Goal: Task Accomplishment & Management: Complete application form

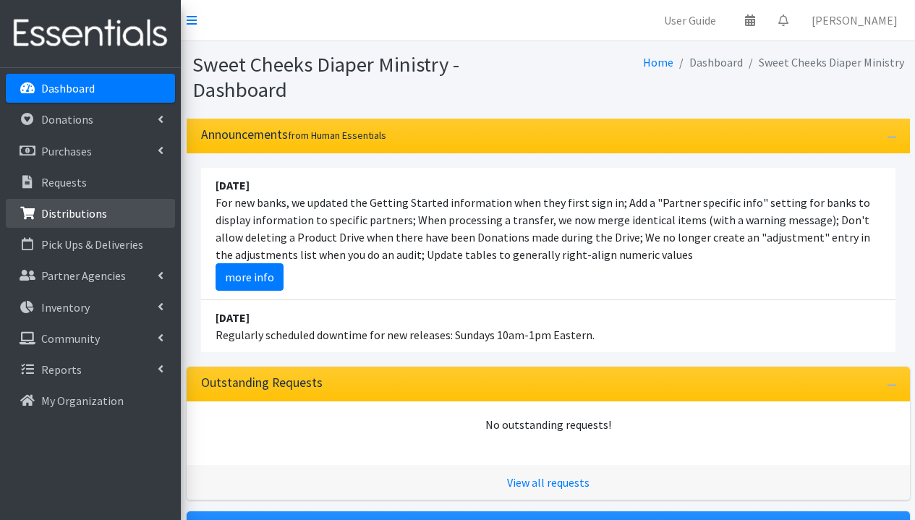
click at [71, 214] on p "Distributions" at bounding box center [74, 213] width 66 height 14
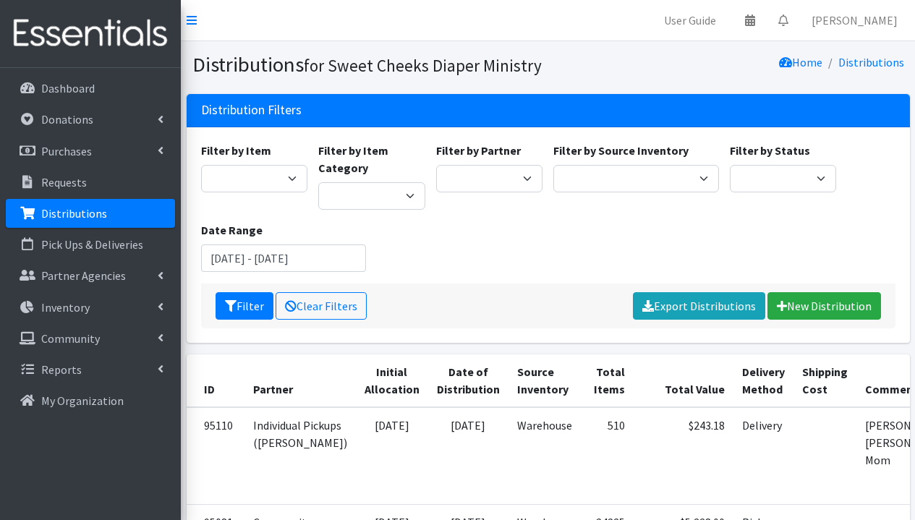
scroll to position [46, 0]
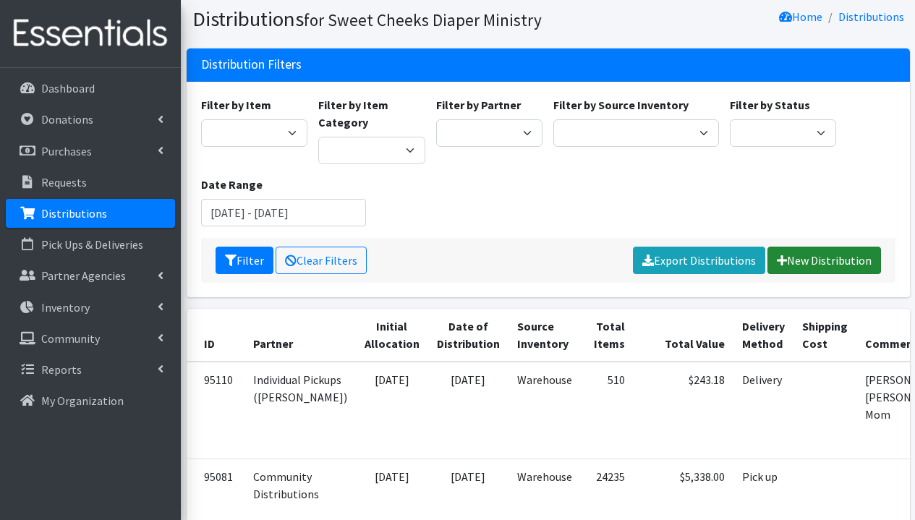
click at [819, 264] on link "New Distribution" at bounding box center [824, 260] width 114 height 27
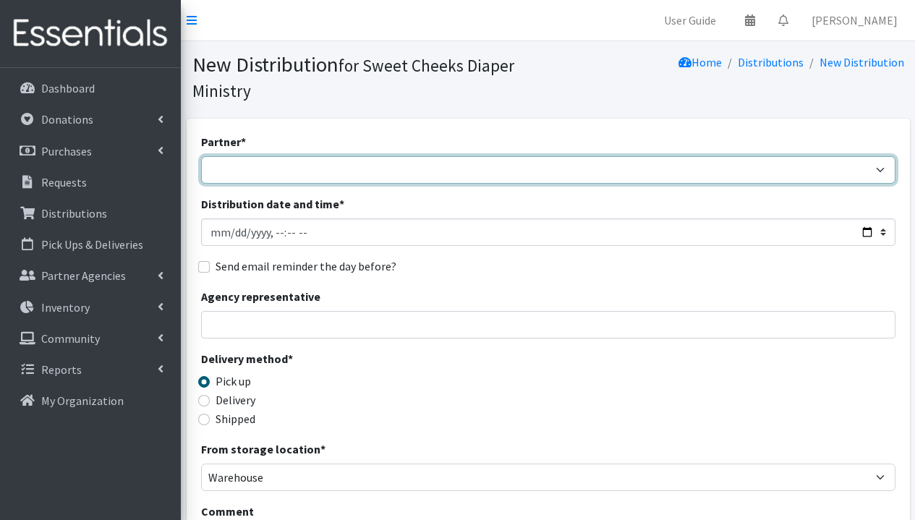
select select "5170"
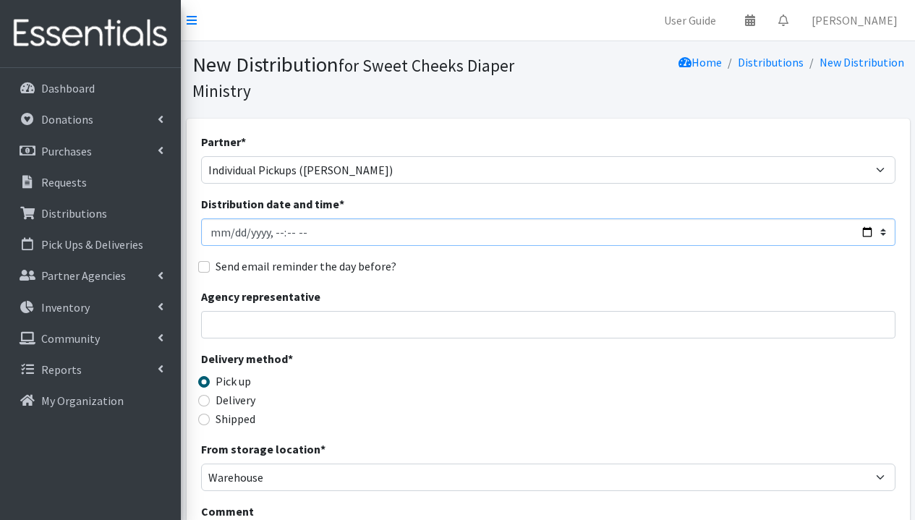
click at [231, 232] on input "Distribution date and time *" at bounding box center [548, 231] width 694 height 27
click at [276, 236] on input "Distribution date and time *" at bounding box center [548, 231] width 694 height 27
click at [286, 235] on input "Distribution date and time *" at bounding box center [548, 231] width 694 height 27
type input "2025-08-19T15:33"
click at [289, 237] on input "Distribution date and time *" at bounding box center [548, 231] width 694 height 27
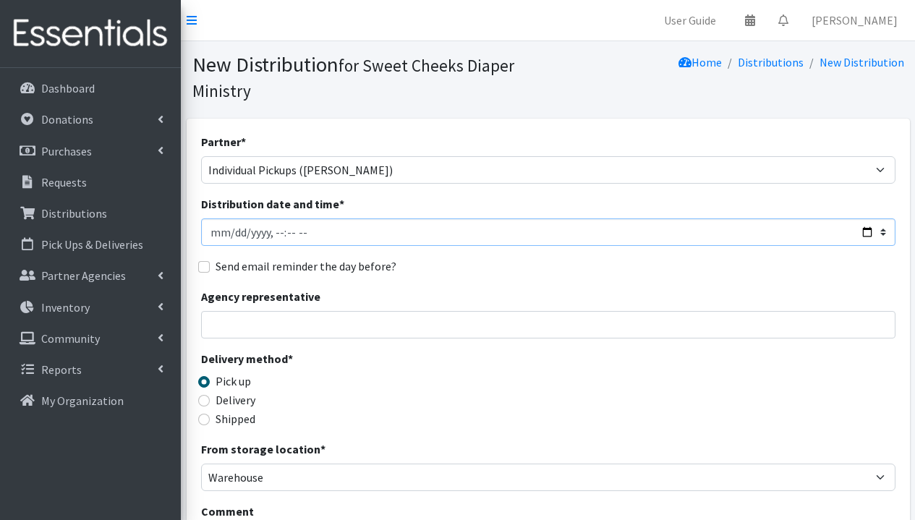
type input "2025-08-19T15:00"
click at [336, 228] on input "Distribution date and time *" at bounding box center [548, 231] width 694 height 27
click at [380, 354] on div "Delivery method * Pick up Delivery Shipped Shipping cost" at bounding box center [548, 395] width 694 height 90
click at [318, 328] on input "Agency representative" at bounding box center [548, 324] width 694 height 27
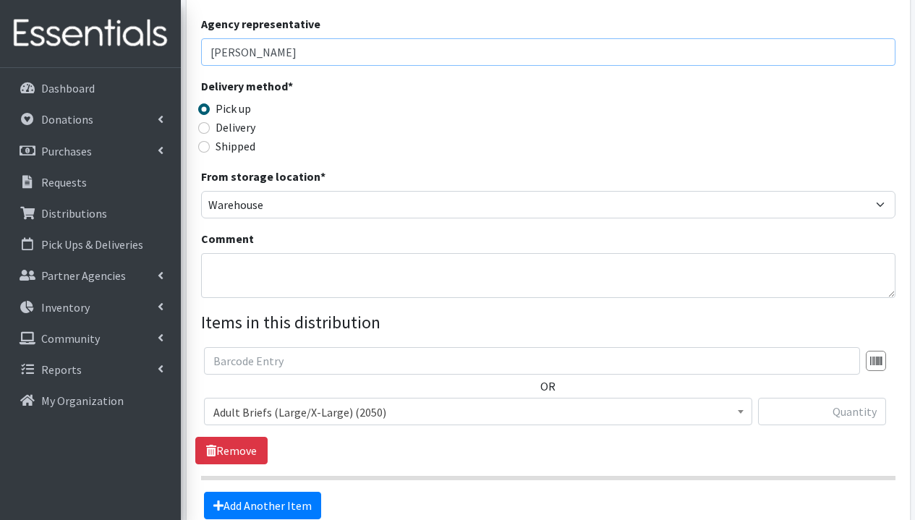
scroll to position [420, 0]
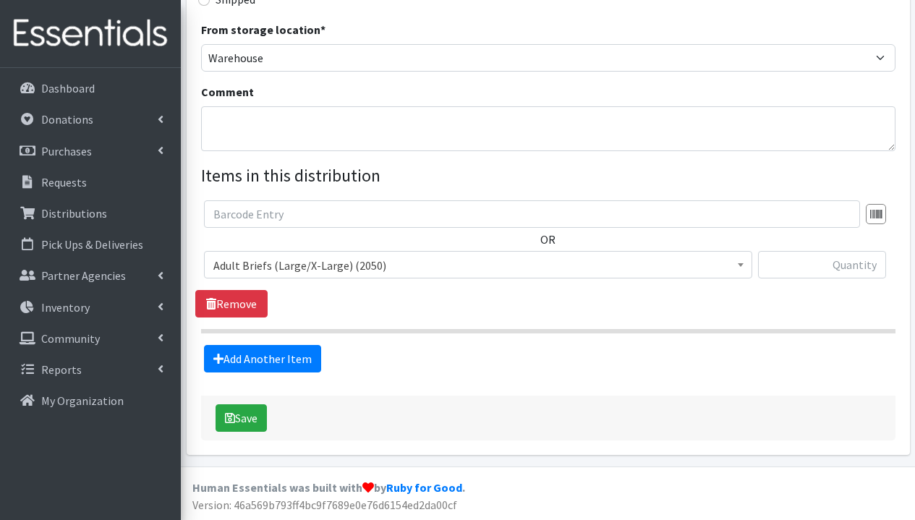
type input "Rosie Coleman"
click at [291, 272] on span "Adult Briefs (Large/X-Large) (2050)" at bounding box center [477, 265] width 529 height 20
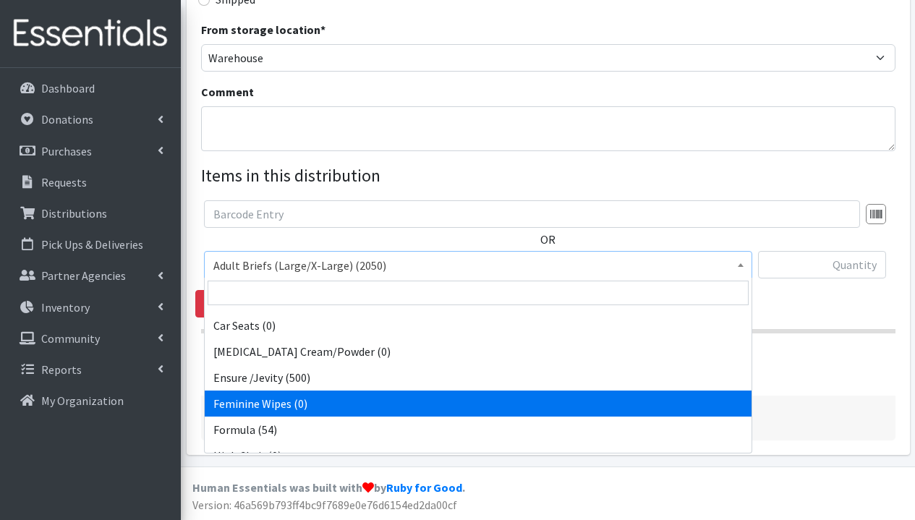
scroll to position [255, 0]
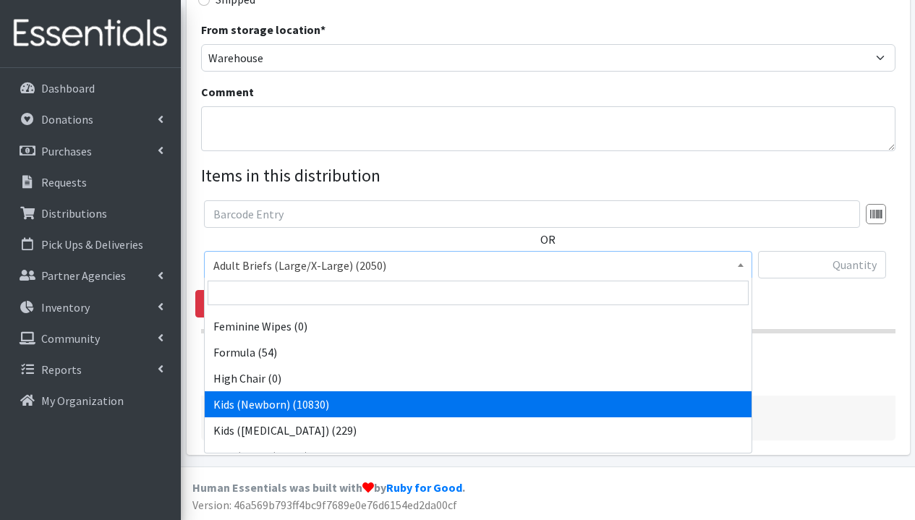
select select "1293"
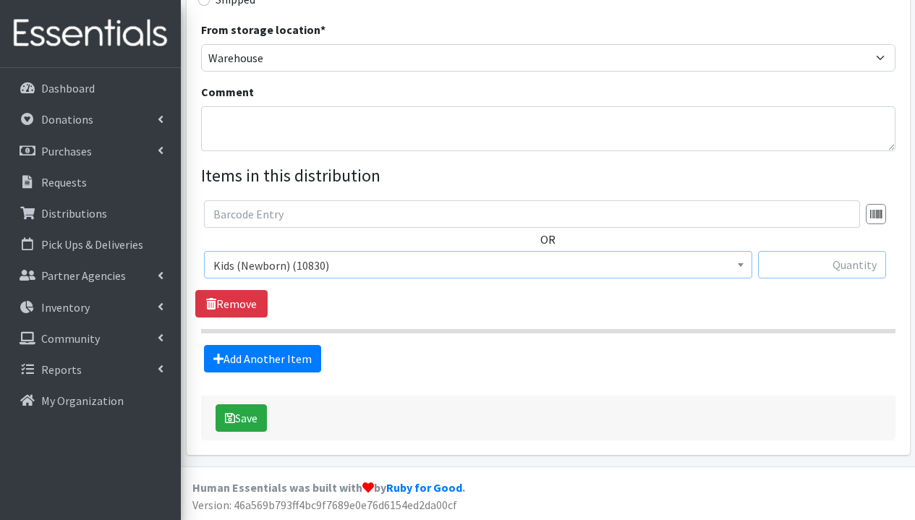
click at [815, 268] on input "text" at bounding box center [822, 264] width 128 height 27
type input "100"
click at [291, 356] on link "Add Another Item" at bounding box center [262, 358] width 117 height 27
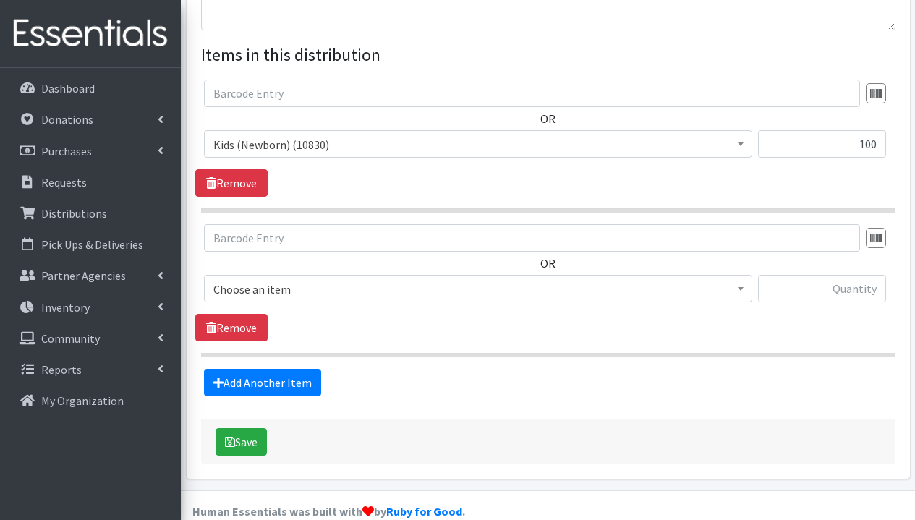
scroll to position [564, 0]
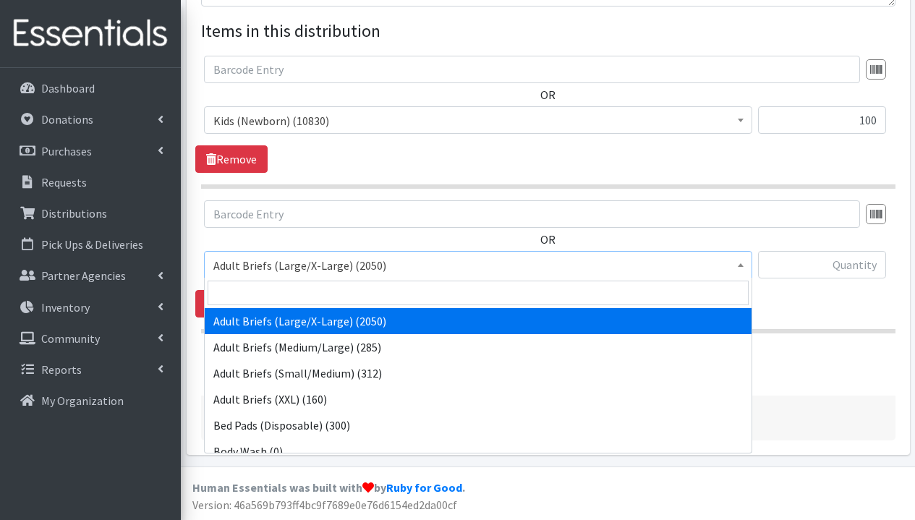
click at [309, 268] on span "Adult Briefs (Large/X-Large) (2050)" at bounding box center [477, 265] width 529 height 20
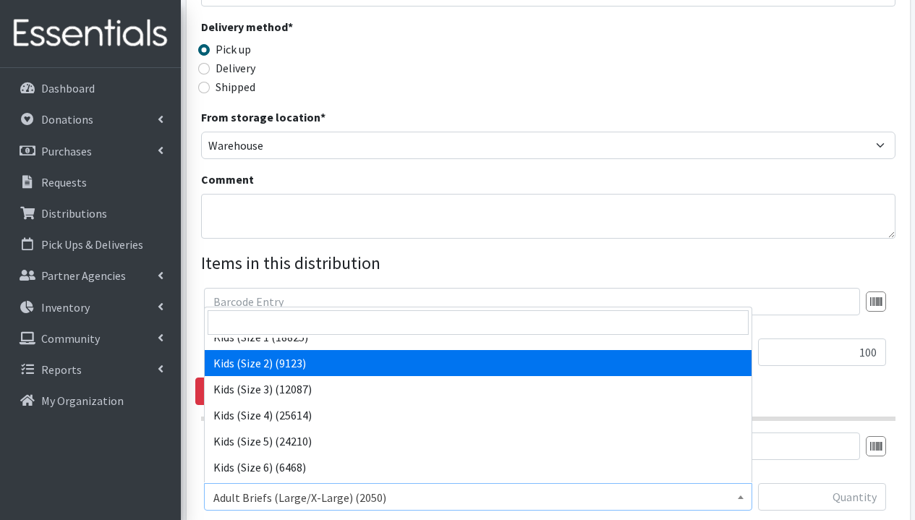
scroll to position [401, 0]
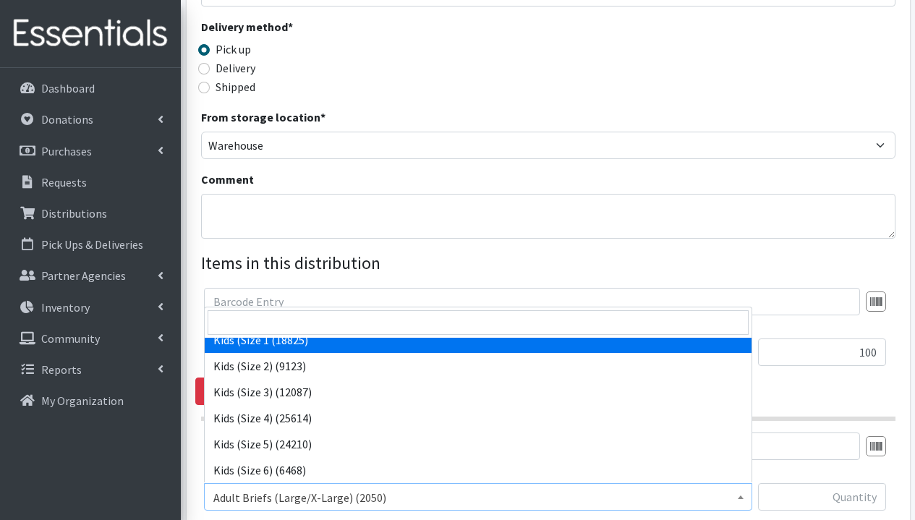
select select "9721"
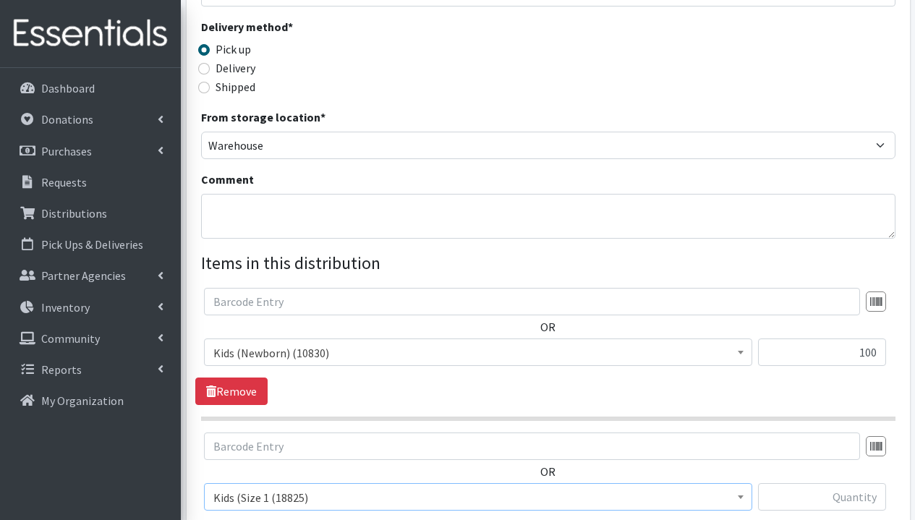
click at [670, 396] on div "OR Adult Briefs (Large/X-Large) (2050) Adult Briefs (Medium/Large) (285) Adult …" at bounding box center [547, 346] width 705 height 117
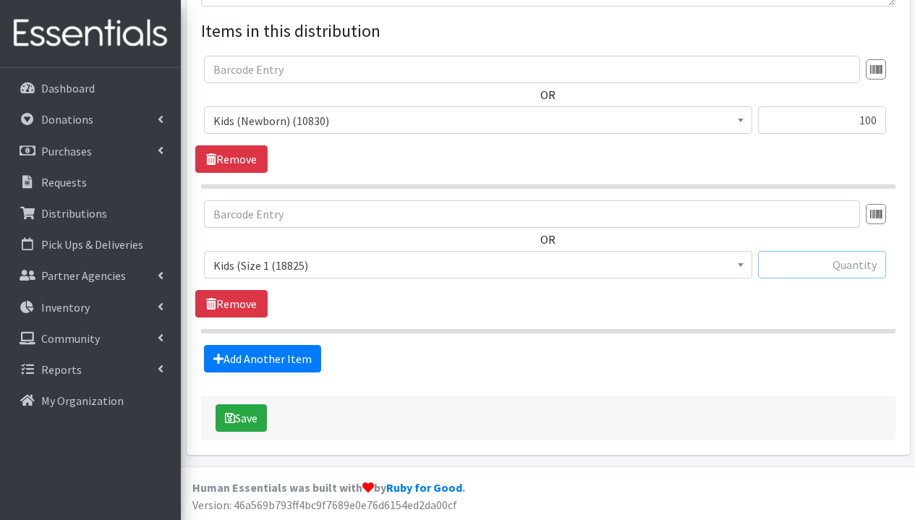
click at [848, 271] on input "text" at bounding box center [822, 264] width 128 height 27
type input "4"
type input "50"
click at [301, 352] on link "Add Another Item" at bounding box center [262, 358] width 117 height 27
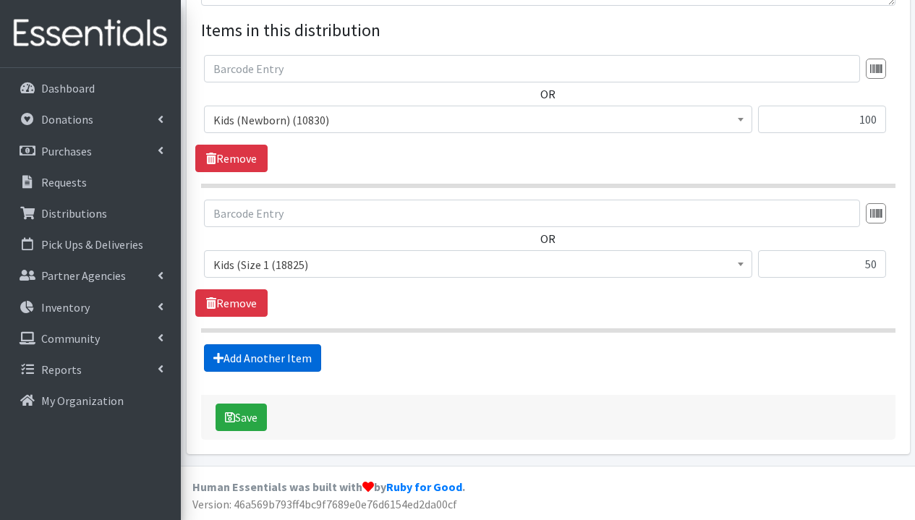
scroll to position [709, 0]
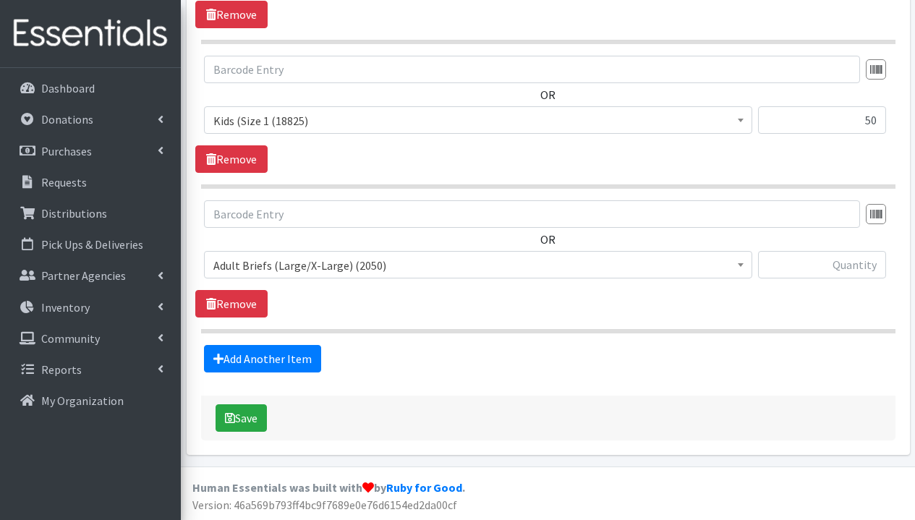
click at [382, 260] on span "Adult Briefs (Large/X-Large) (2050)" at bounding box center [477, 265] width 529 height 20
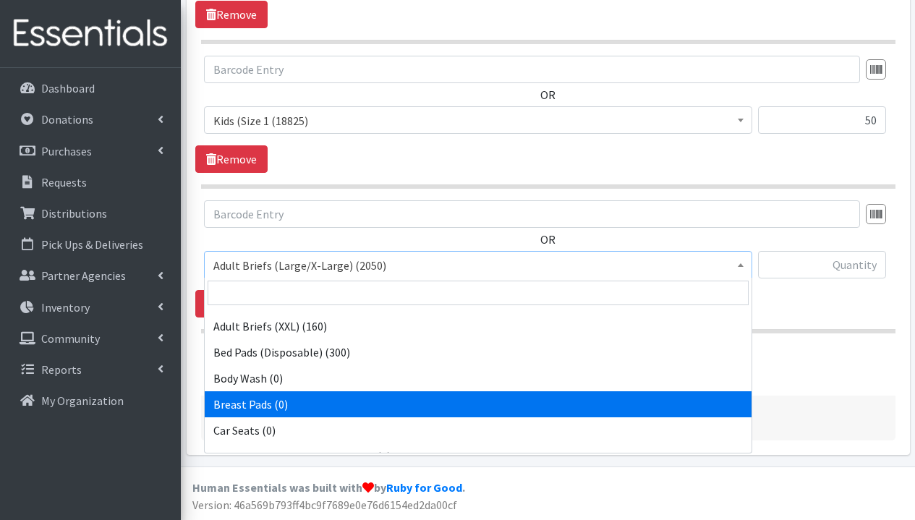
scroll to position [335, 0]
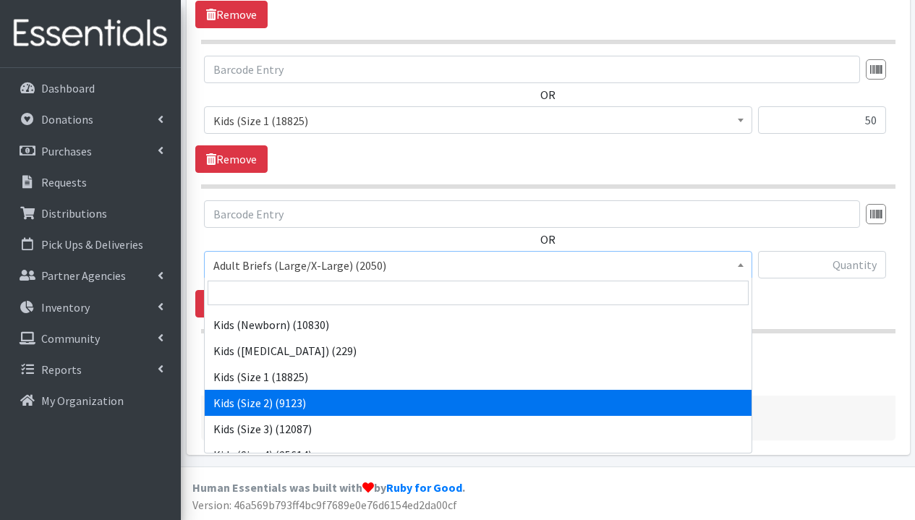
select select "1279"
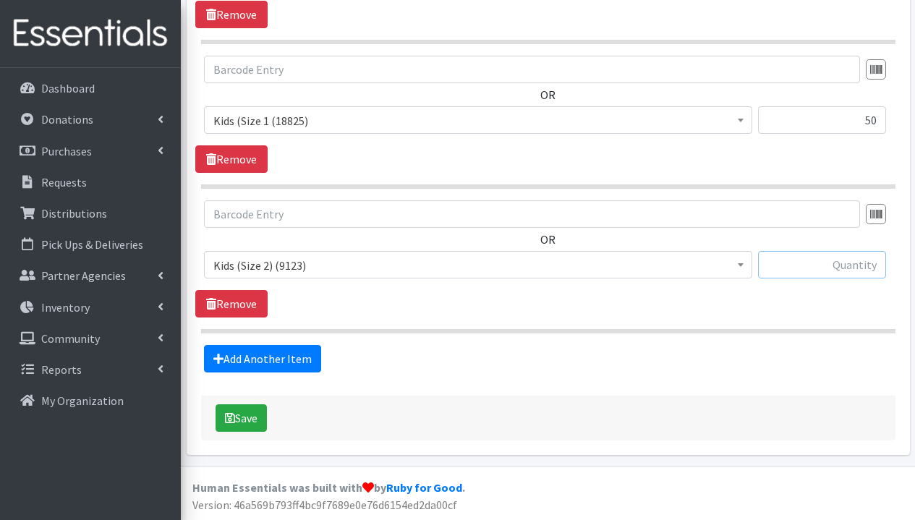
click at [866, 263] on input "text" at bounding box center [822, 264] width 128 height 27
type input "50"
click at [253, 363] on link "Add Another Item" at bounding box center [262, 358] width 117 height 27
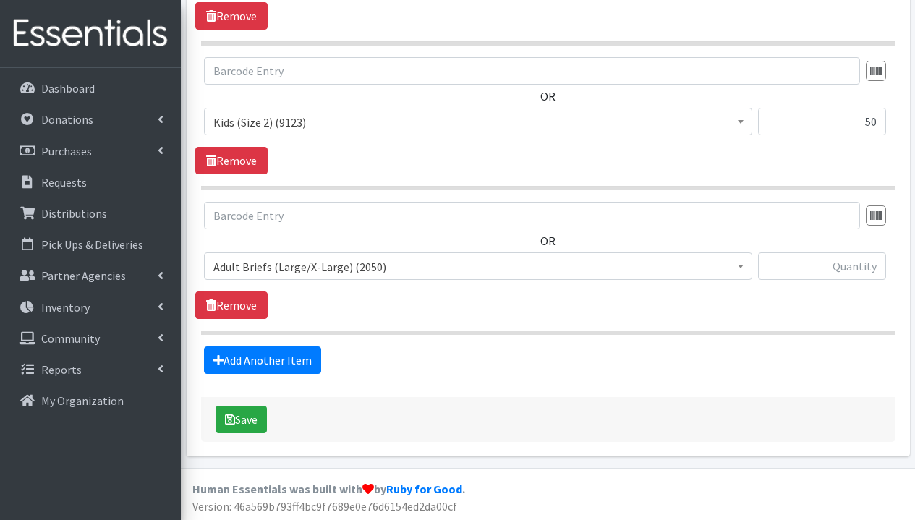
scroll to position [853, 0]
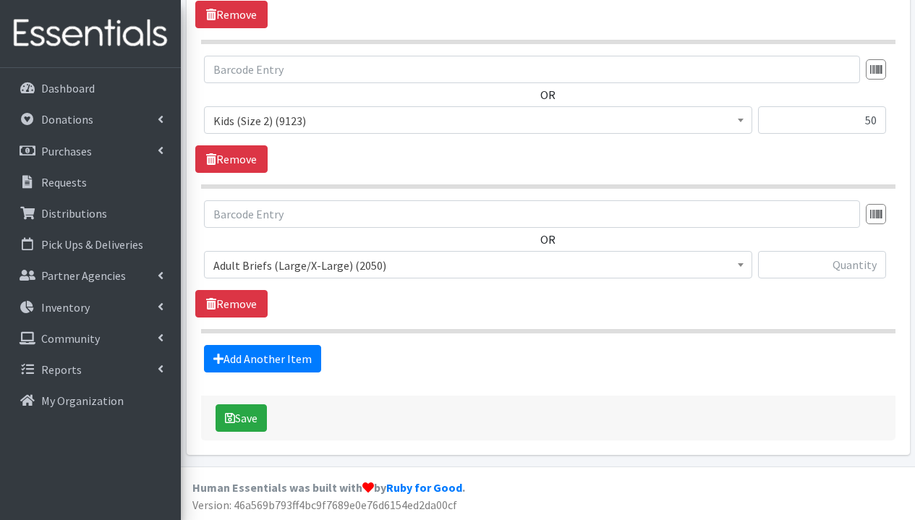
click at [370, 267] on span "Adult Briefs (Large/X-Large) (2050)" at bounding box center [477, 265] width 529 height 20
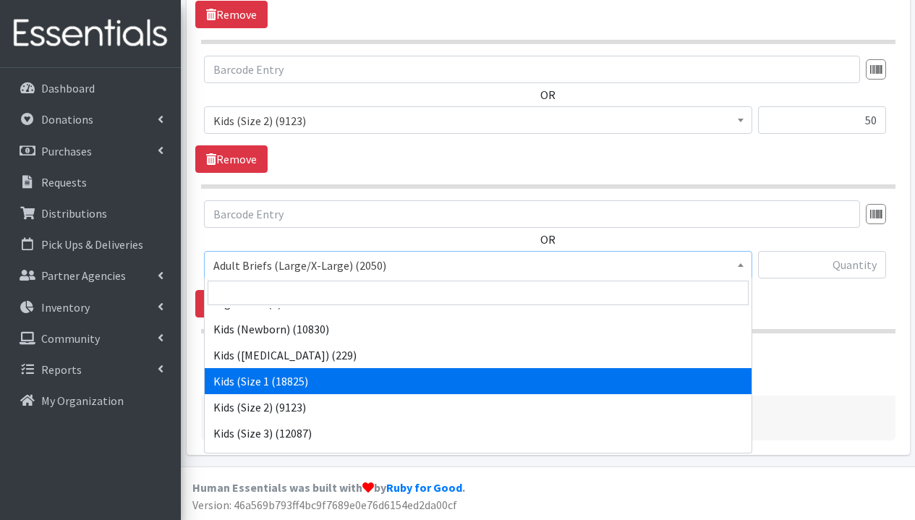
scroll to position [386, 0]
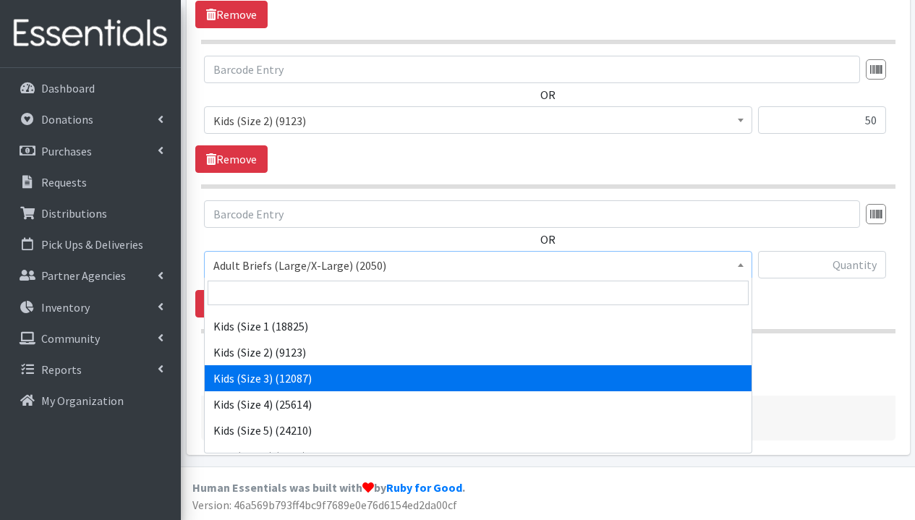
select select "1291"
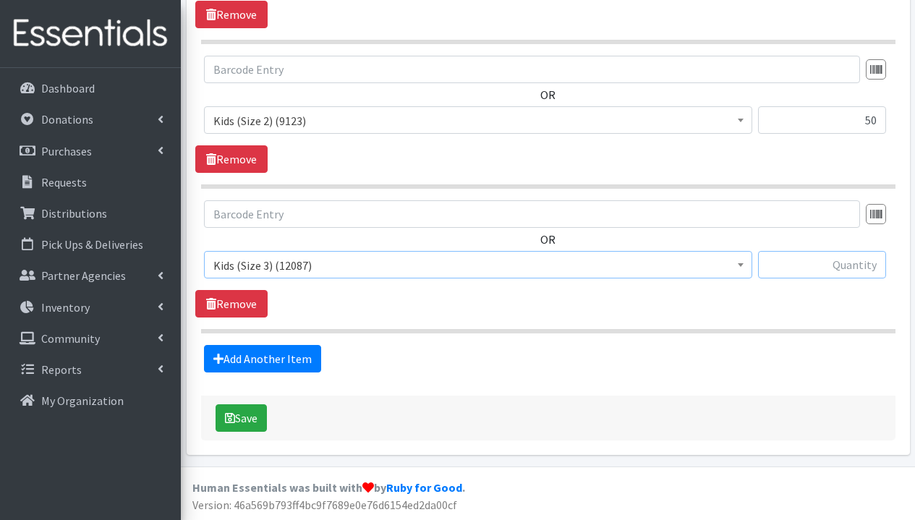
click at [877, 266] on input "text" at bounding box center [822, 264] width 128 height 27
type input "50"
click at [303, 359] on link "Add Another Item" at bounding box center [262, 358] width 117 height 27
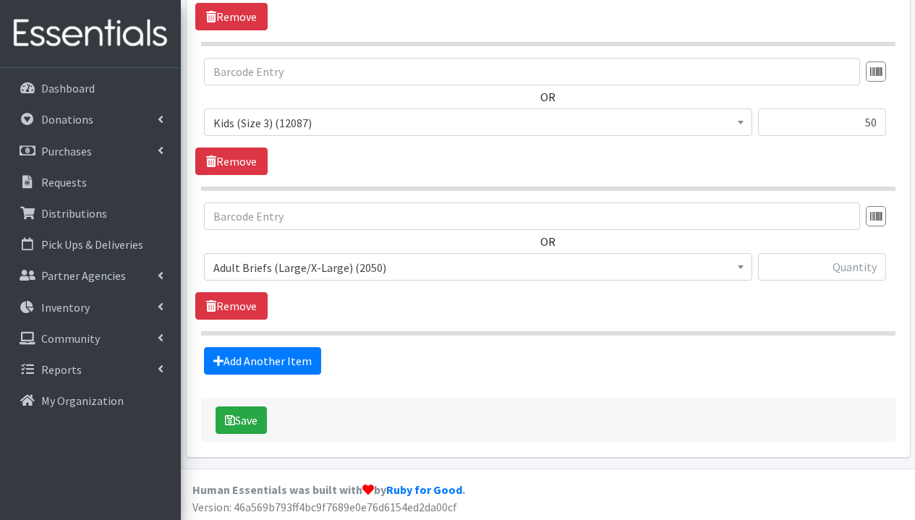
scroll to position [998, 0]
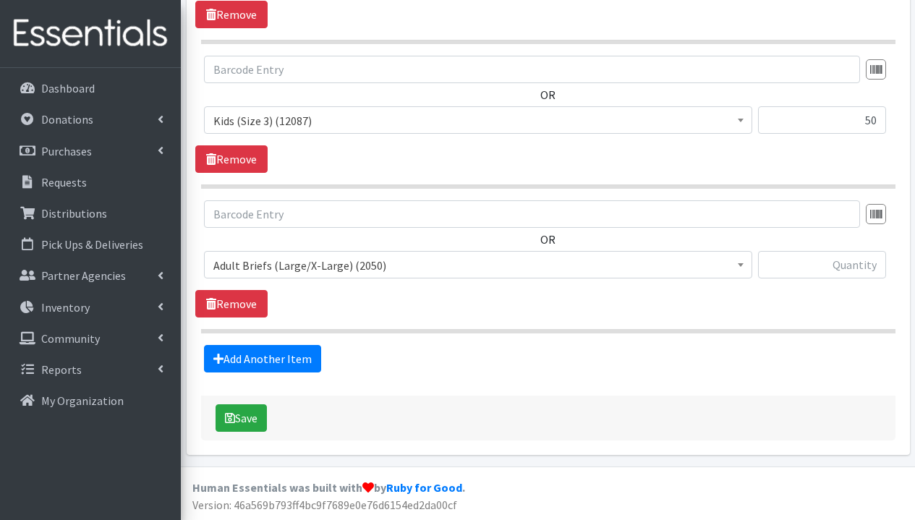
click at [394, 263] on span "Adult Briefs (Large/X-Large) (2050)" at bounding box center [477, 265] width 529 height 20
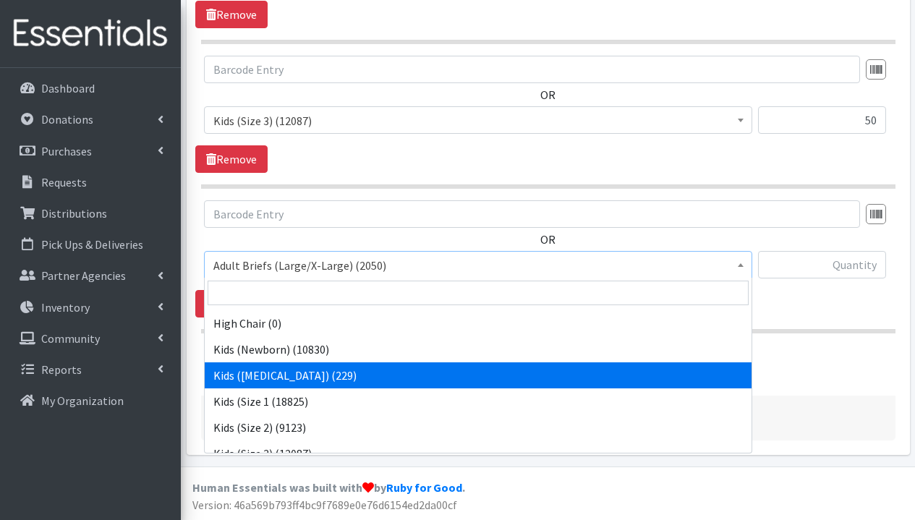
scroll to position [360, 0]
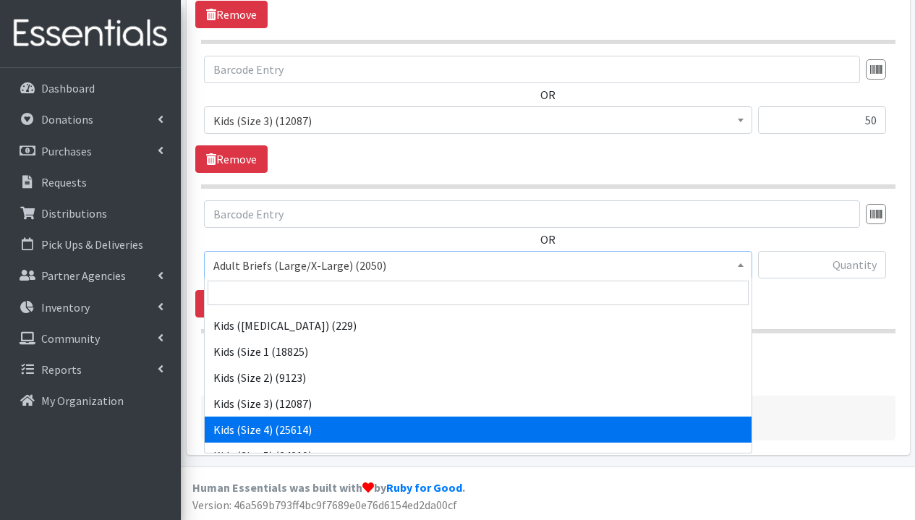
select select "1292"
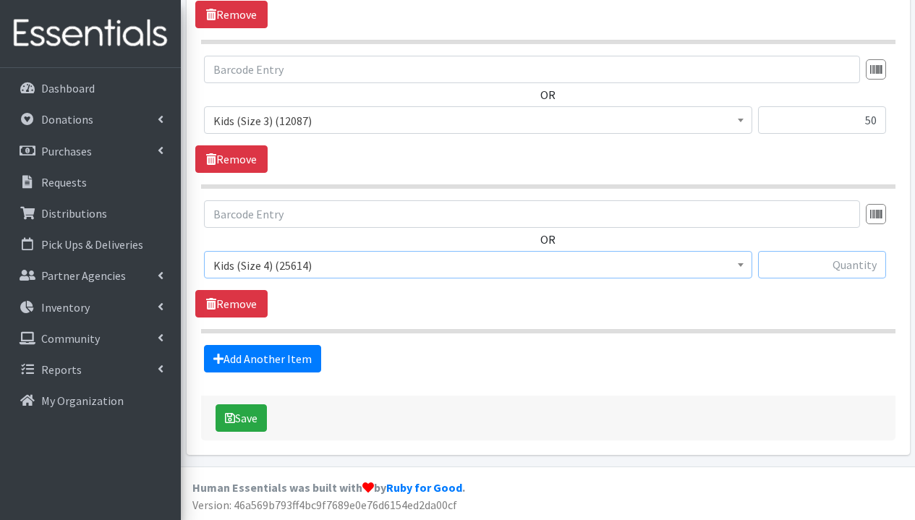
click at [817, 271] on input "text" at bounding box center [822, 264] width 128 height 27
type input "50"
click at [271, 359] on link "Add Another Item" at bounding box center [262, 358] width 117 height 27
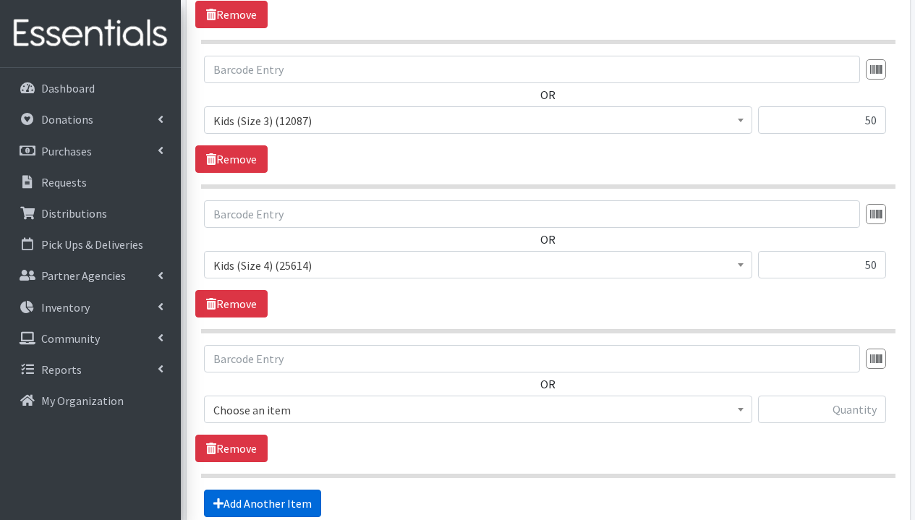
scroll to position [1143, 0]
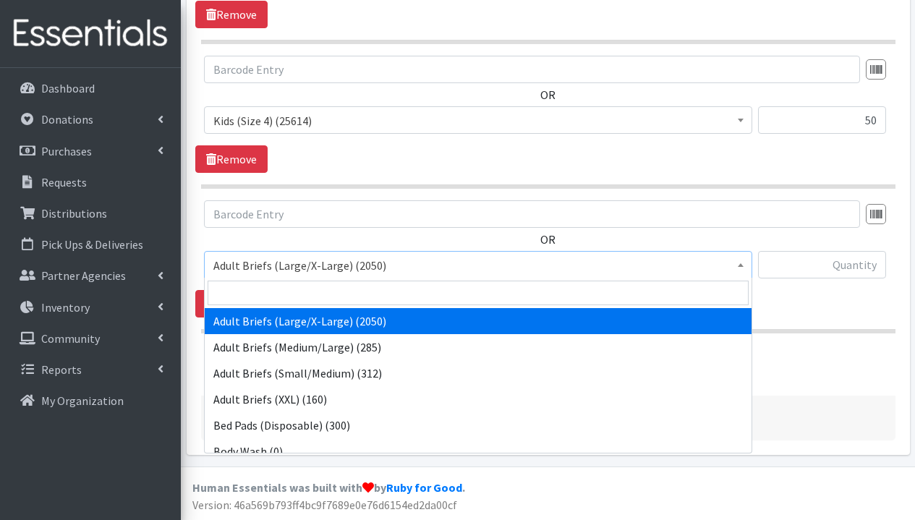
click at [354, 262] on span "Adult Briefs (Large/X-Large) (2050)" at bounding box center [477, 265] width 529 height 20
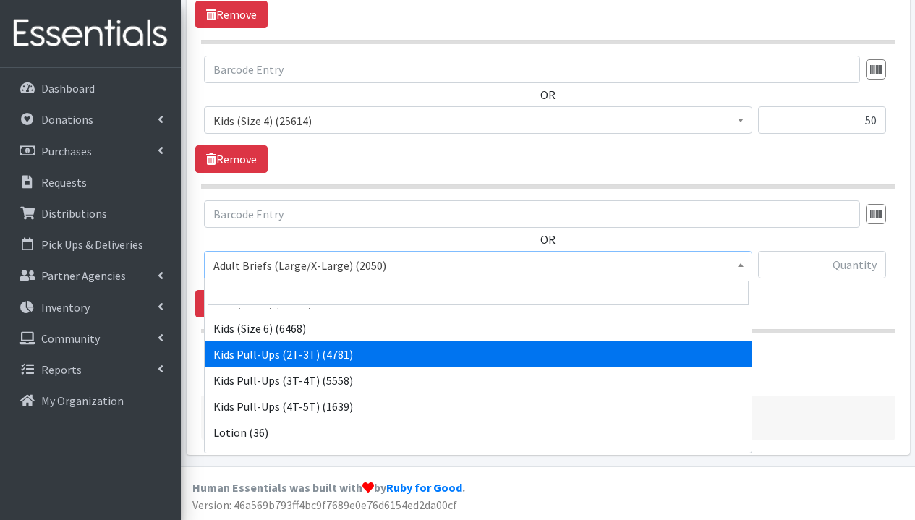
scroll to position [511, 0]
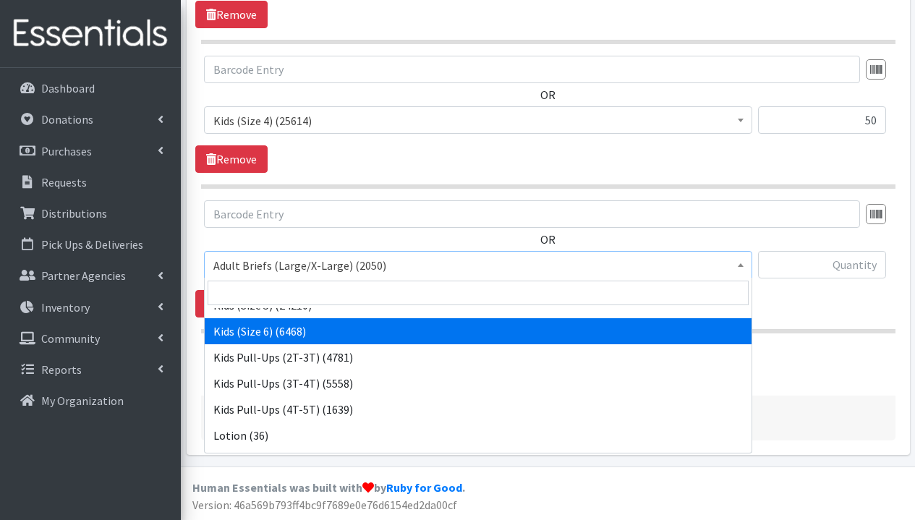
select select "1286"
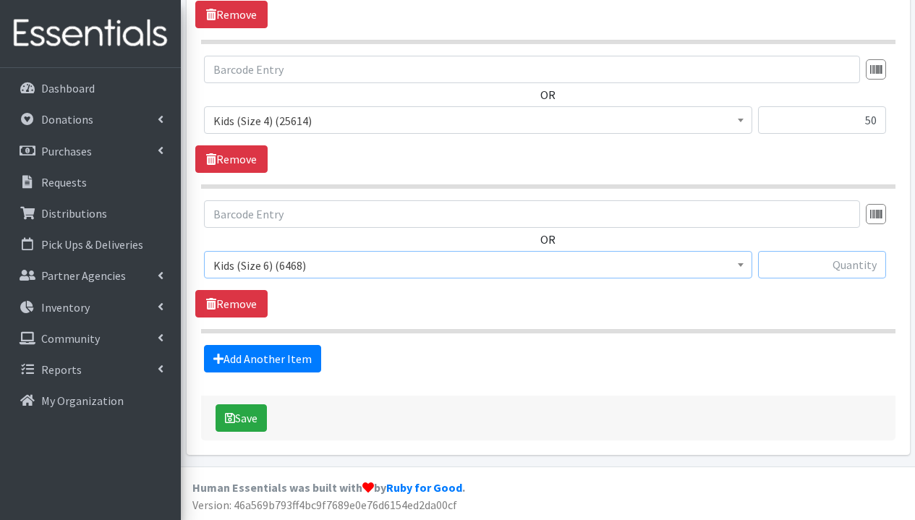
click at [862, 257] on input "text" at bounding box center [822, 264] width 128 height 27
type input "150"
click at [299, 357] on link "Add Another Item" at bounding box center [262, 358] width 117 height 27
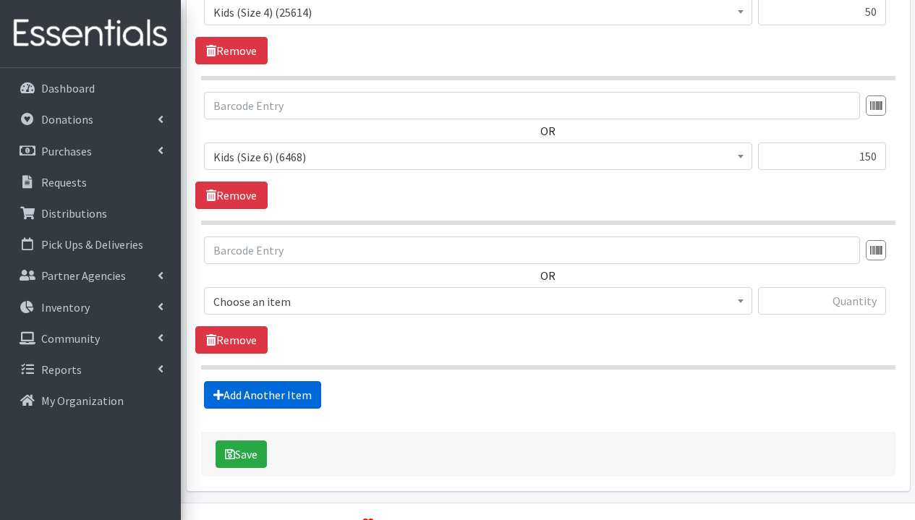
scroll to position [1287, 0]
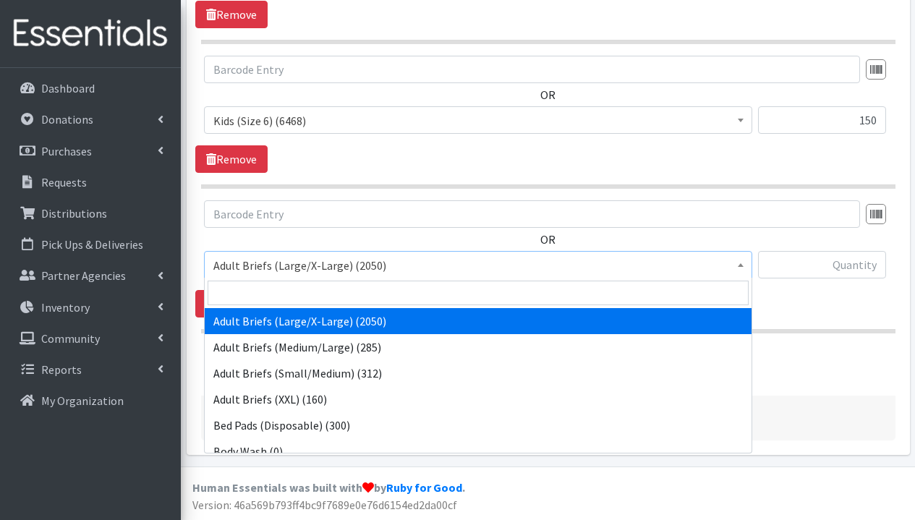
click at [385, 263] on span "Adult Briefs (Large/X-Large) (2050)" at bounding box center [477, 265] width 529 height 20
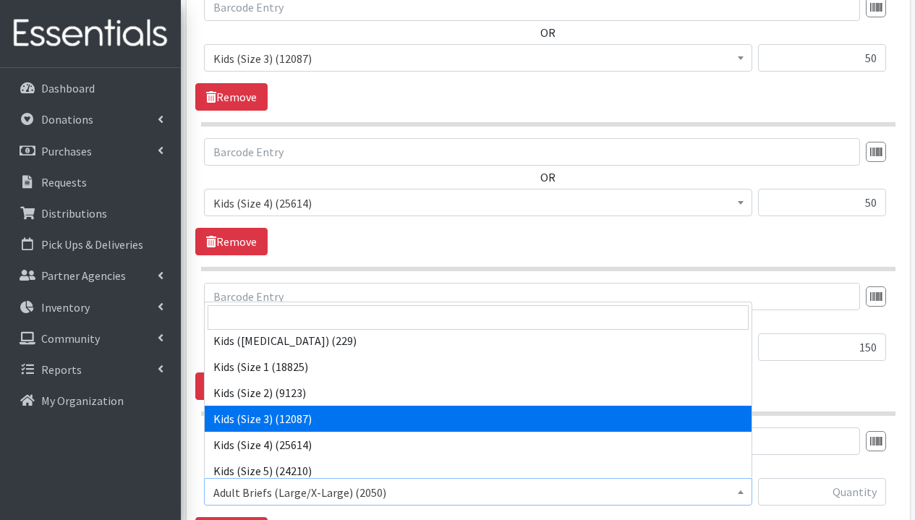
scroll to position [472, 0]
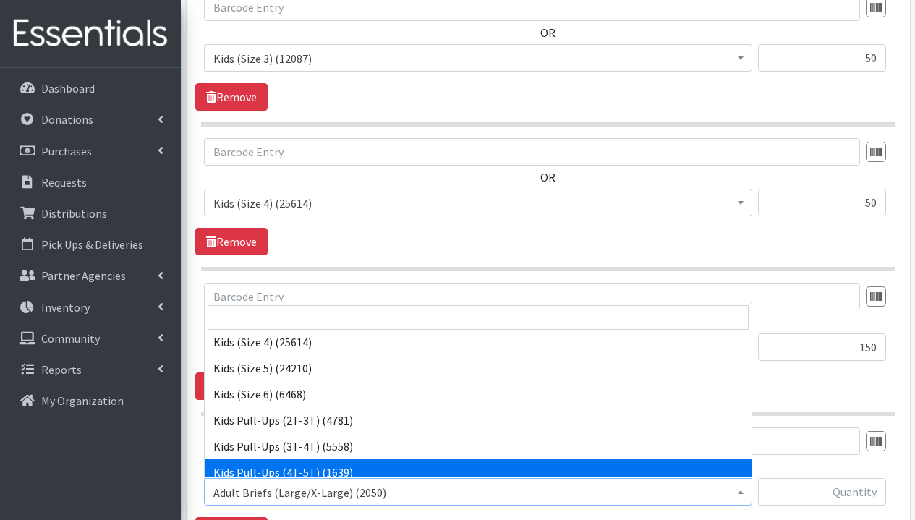
select select "1280"
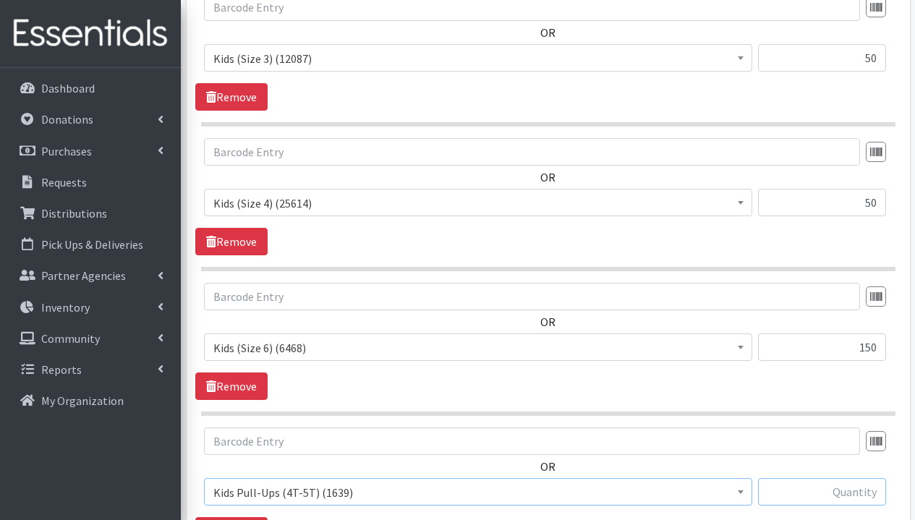
click at [825, 496] on input "text" at bounding box center [822, 491] width 128 height 27
type input "25"
click at [765, 385] on div "OR Adult Briefs (Large/X-Large) (2050) Adult Briefs (Medium/Large) (285) Adult …" at bounding box center [547, 341] width 705 height 117
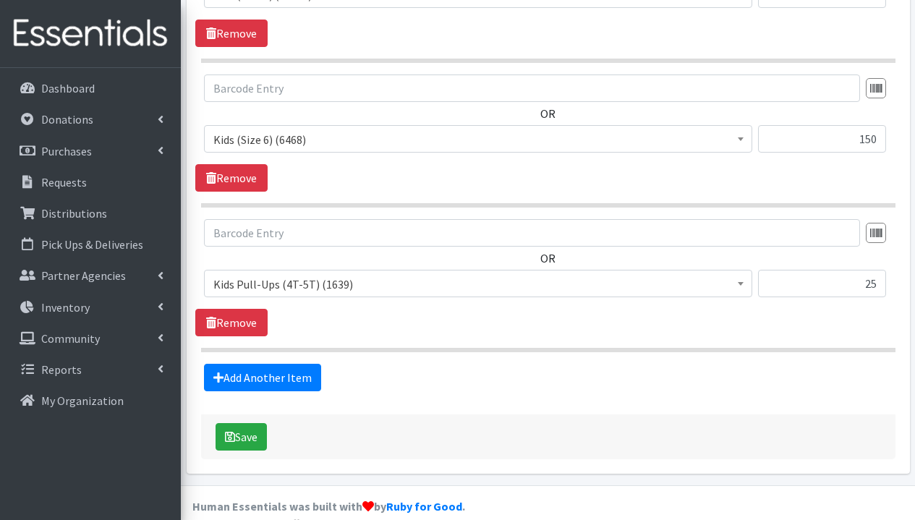
scroll to position [1287, 0]
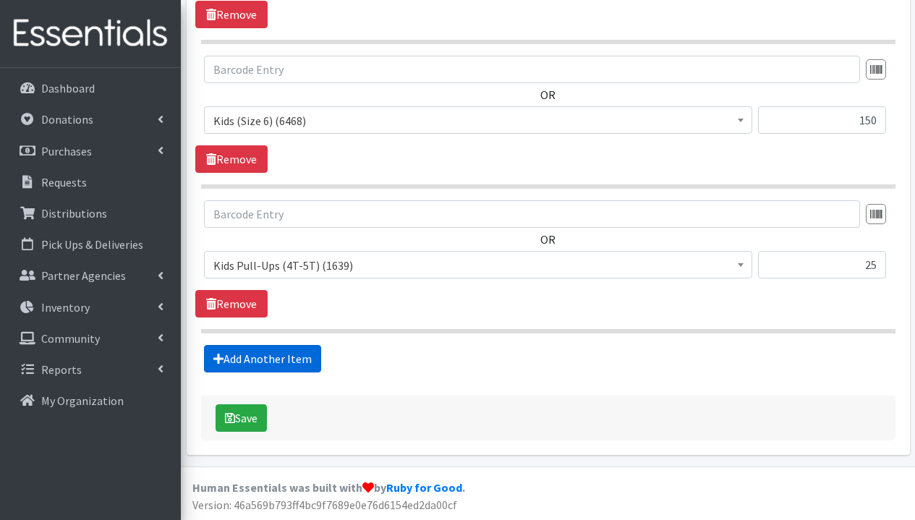
click at [293, 357] on link "Add Another Item" at bounding box center [262, 358] width 117 height 27
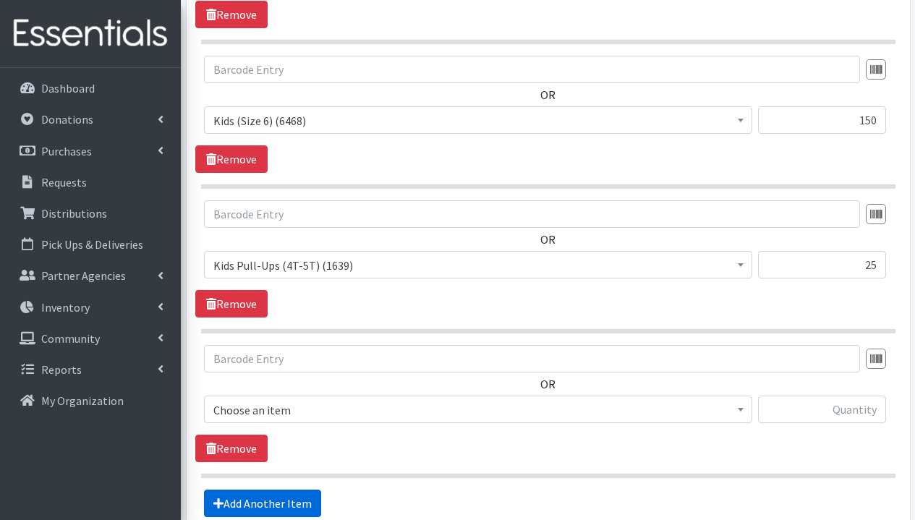
scroll to position [1432, 0]
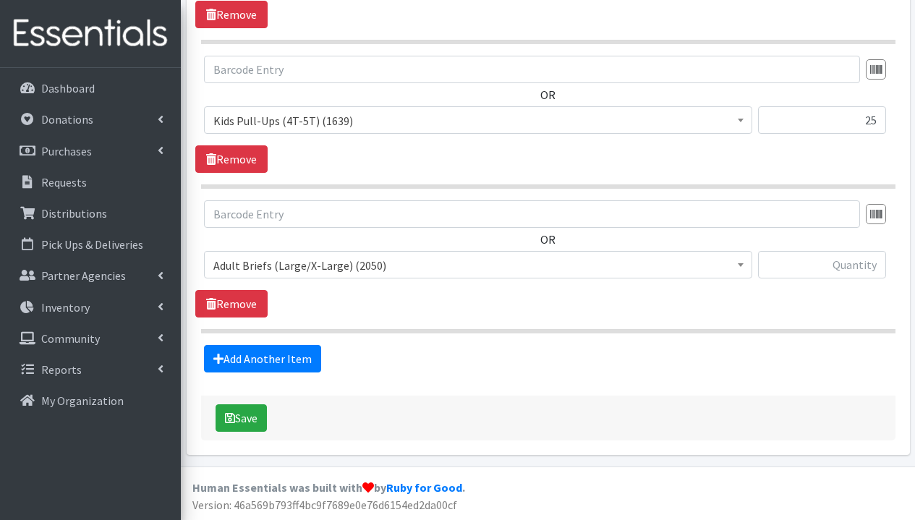
click at [369, 270] on span "Adult Briefs (Large/X-Large) (2050)" at bounding box center [477, 265] width 529 height 20
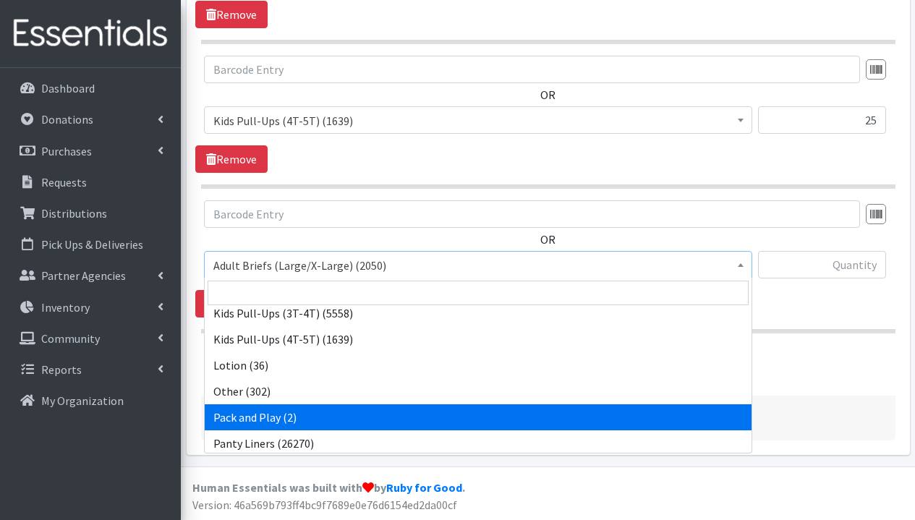
scroll to position [679, 0]
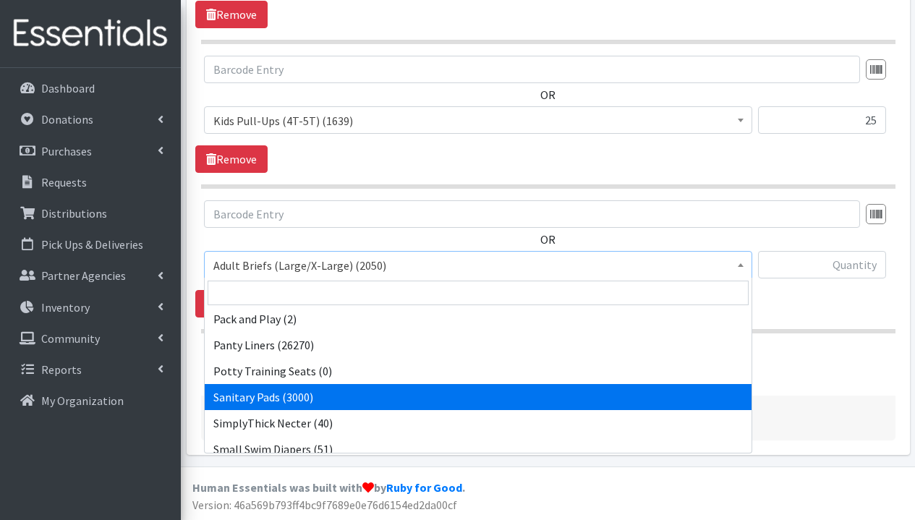
select select "3388"
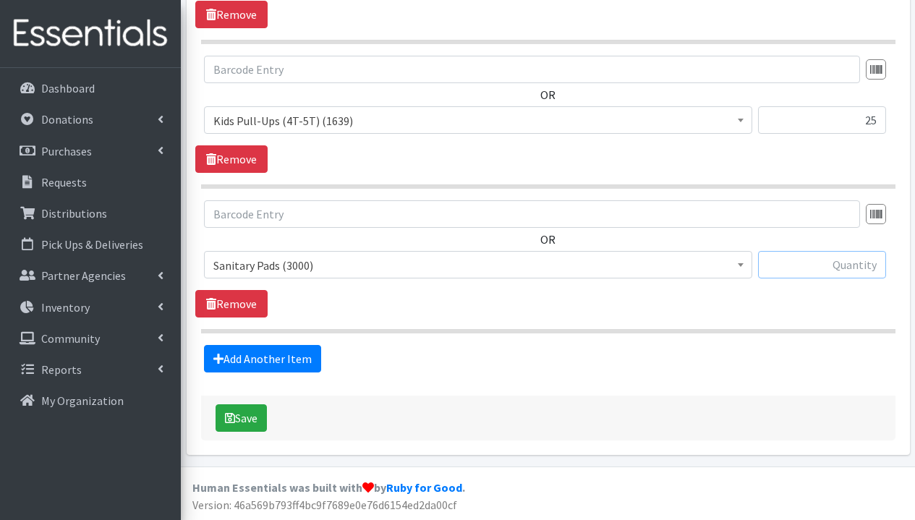
click at [829, 272] on input "text" at bounding box center [822, 264] width 128 height 27
type input "60"
click at [258, 356] on link "Add Another Item" at bounding box center [262, 358] width 117 height 27
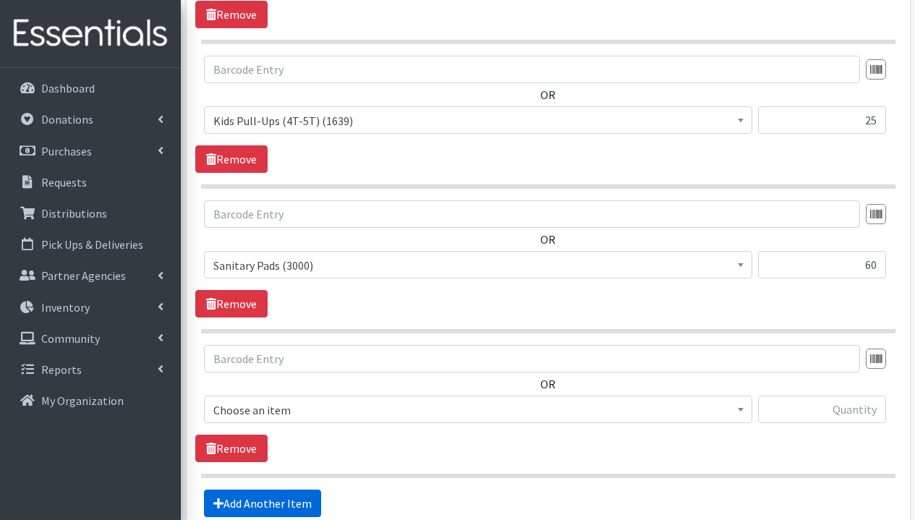
scroll to position [1577, 0]
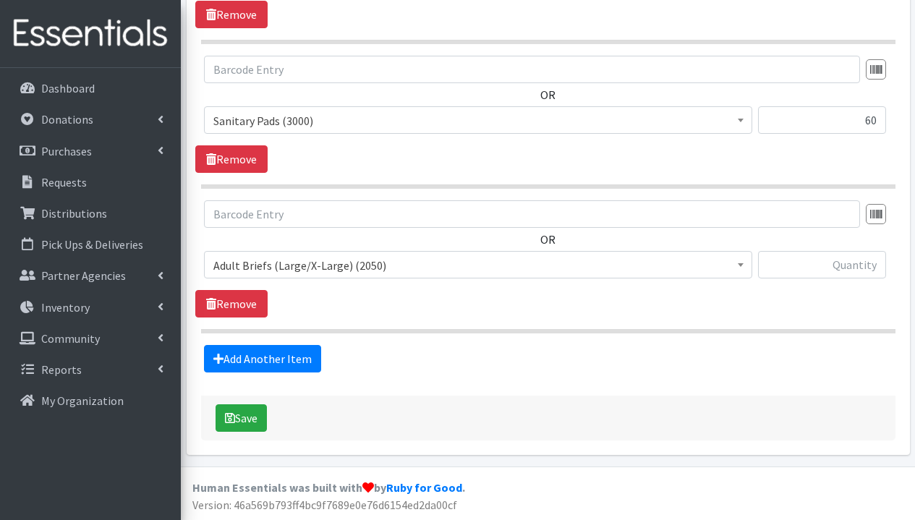
click at [358, 271] on span "Adult Briefs (Large/X-Large) (2050)" at bounding box center [477, 265] width 529 height 20
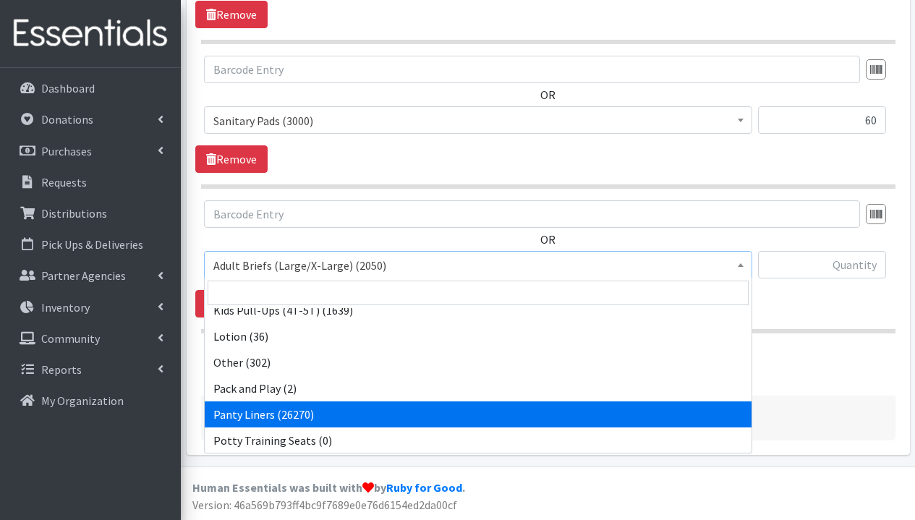
scroll to position [737, 0]
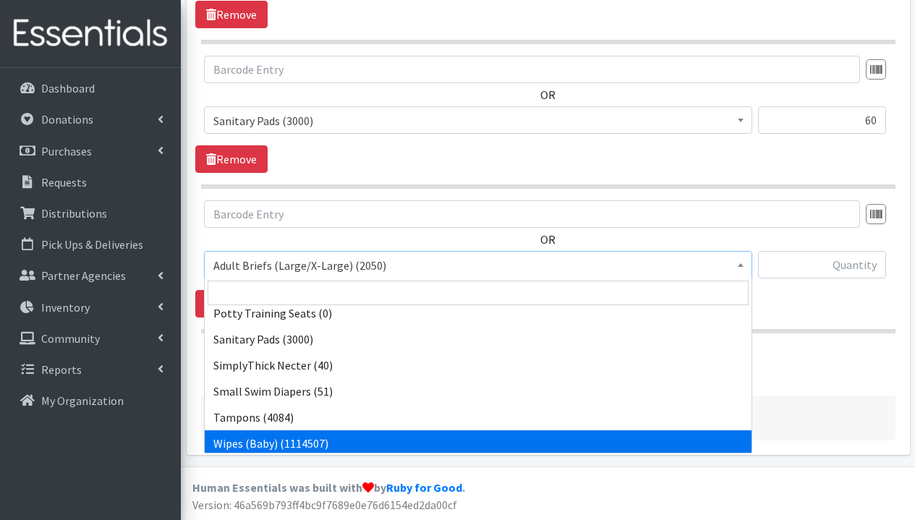
select select "1281"
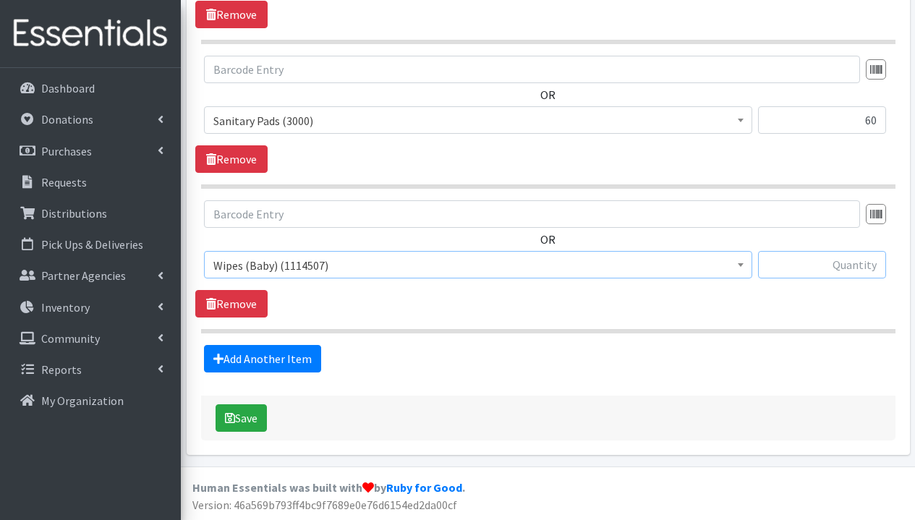
click at [843, 273] on input "text" at bounding box center [822, 264] width 128 height 27
type input "504"
click at [226, 420] on icon "submit" at bounding box center [230, 418] width 10 height 12
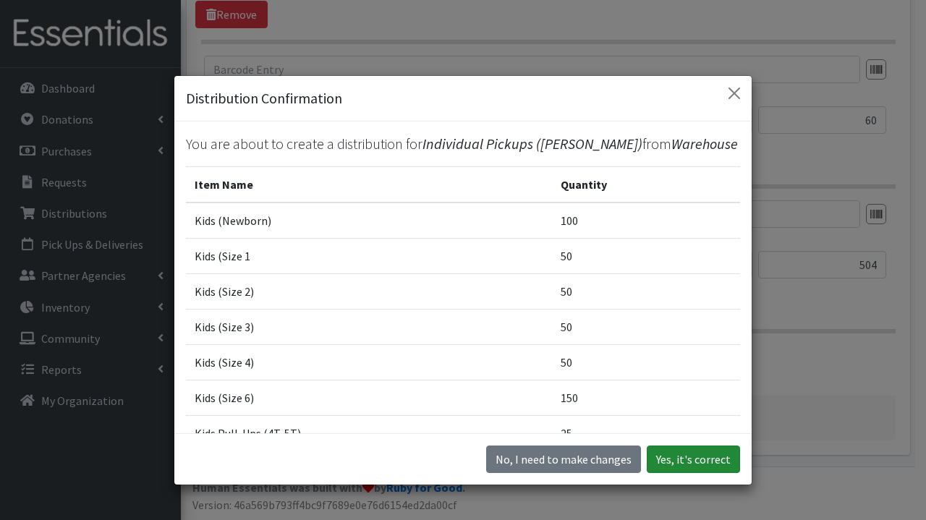
click at [683, 459] on button "Yes, it's correct" at bounding box center [693, 459] width 93 height 27
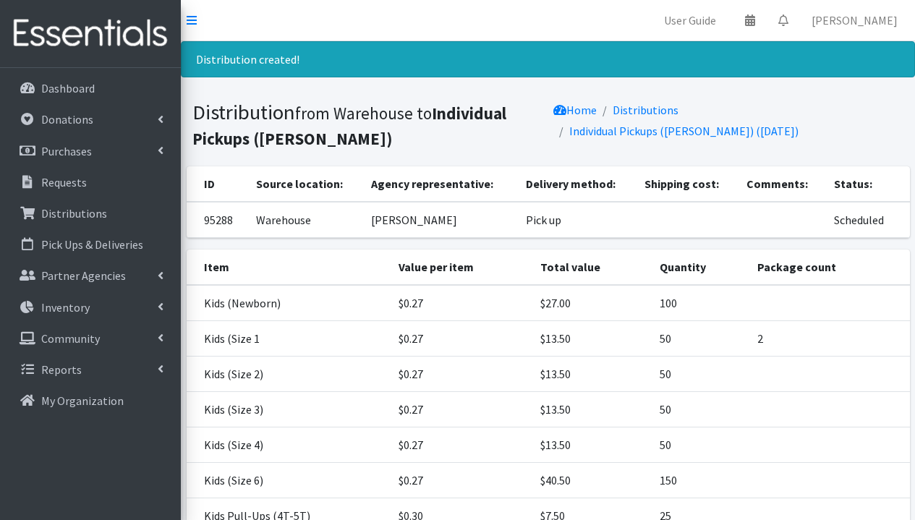
scroll to position [224, 0]
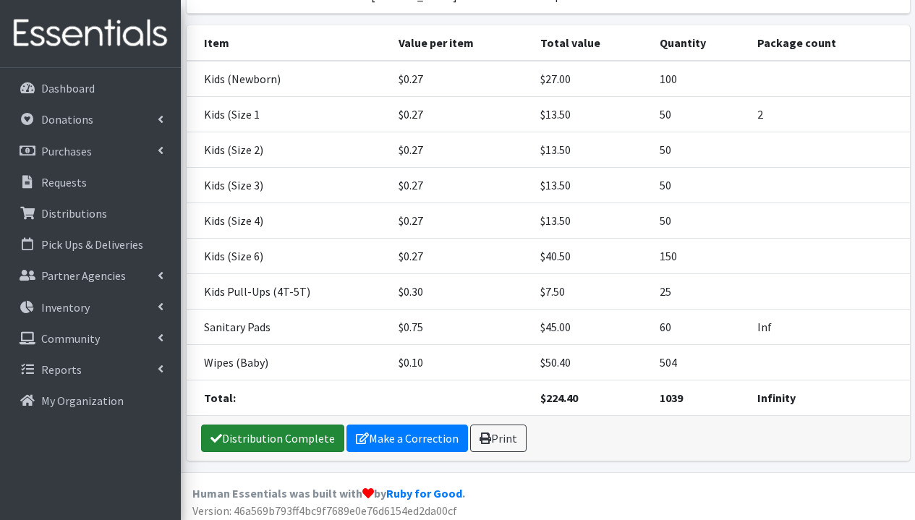
click at [278, 440] on link "Distribution Complete" at bounding box center [272, 438] width 143 height 27
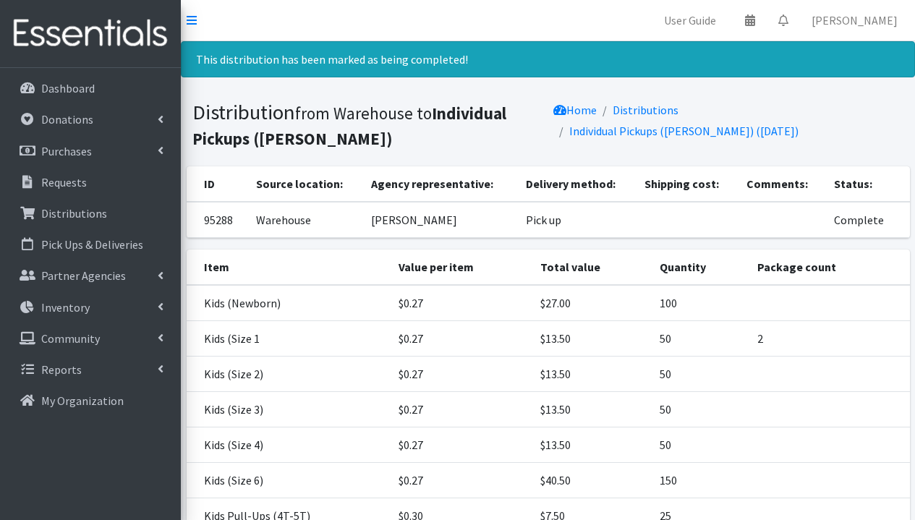
scroll to position [149, 0]
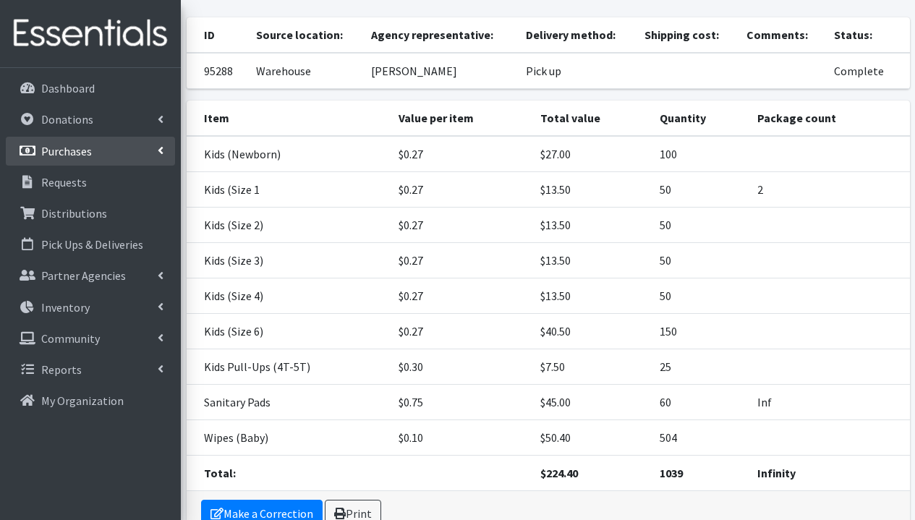
click at [68, 153] on p "Purchases" at bounding box center [66, 151] width 51 height 14
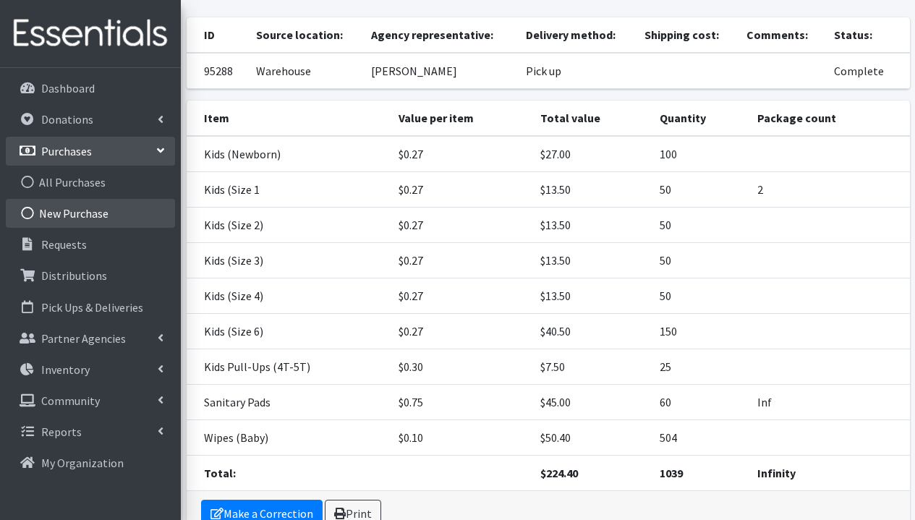
click at [82, 211] on link "New Purchase" at bounding box center [90, 213] width 169 height 29
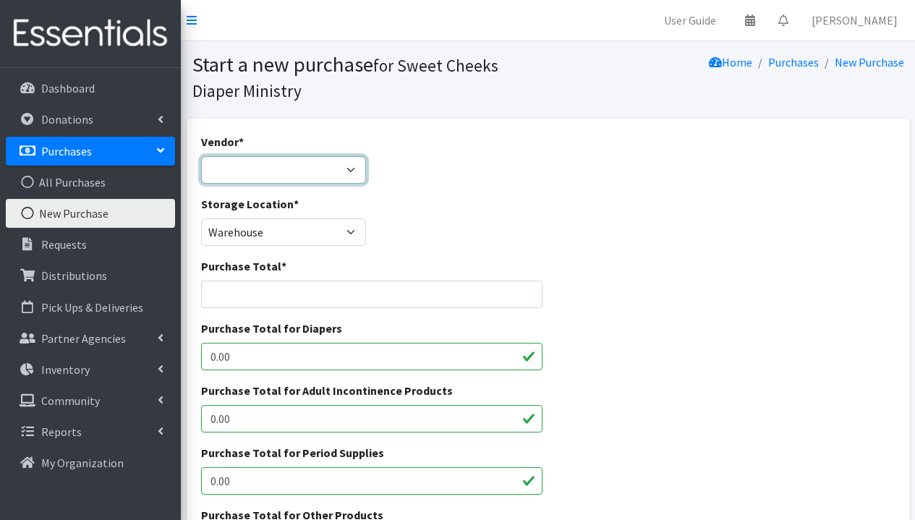
select select "71"
click at [305, 294] on input "Purchase Total *" at bounding box center [372, 294] width 342 height 27
type input "722.30"
click at [284, 362] on input "0.00" at bounding box center [372, 356] width 342 height 27
type input "0"
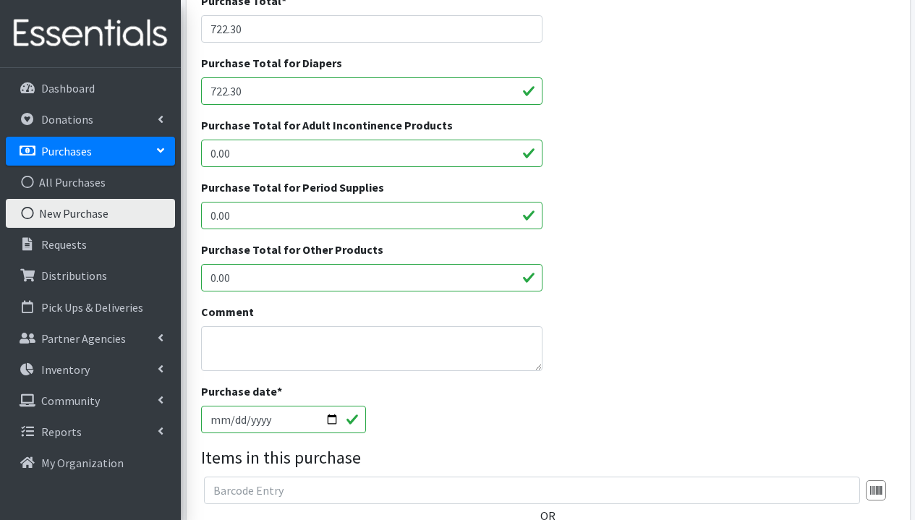
scroll to position [400, 0]
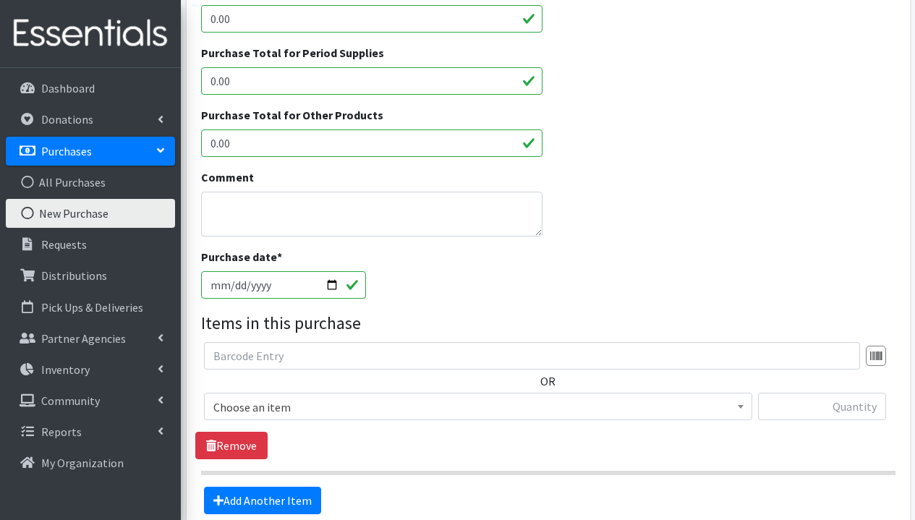
type input "722.30"
click at [237, 281] on input "2025-08-20" at bounding box center [284, 284] width 166 height 27
type input "2025-08-18"
click at [509, 295] on div "Purchase date * 2025-08-18" at bounding box center [547, 279] width 705 height 62
click at [332, 406] on span "Choose an item" at bounding box center [477, 407] width 529 height 20
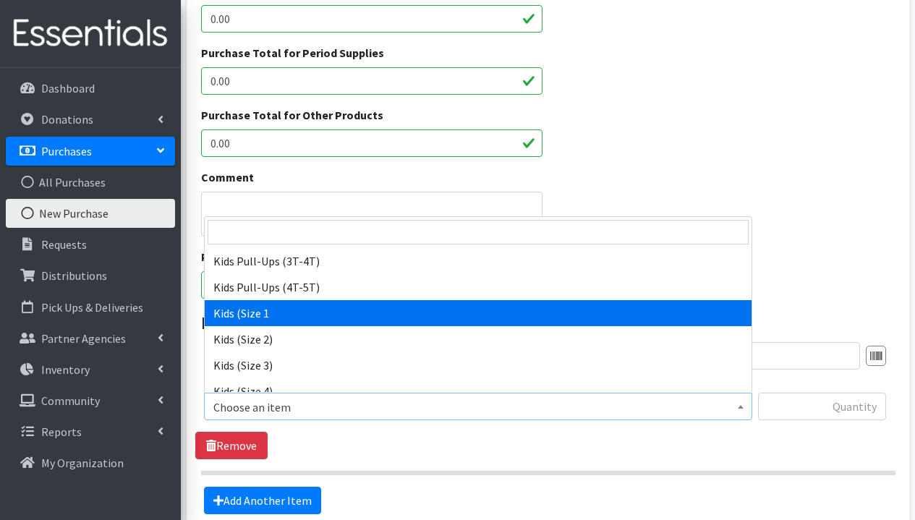
scroll to position [431, 0]
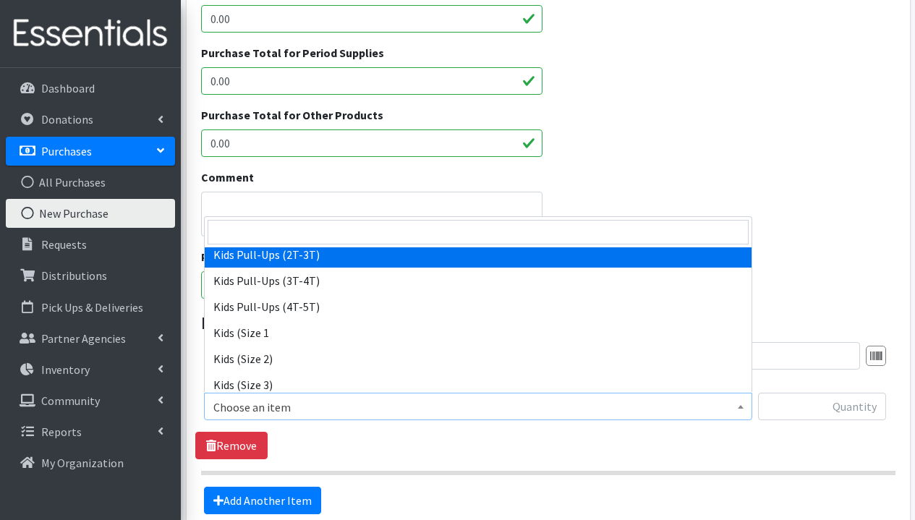
select select "1295"
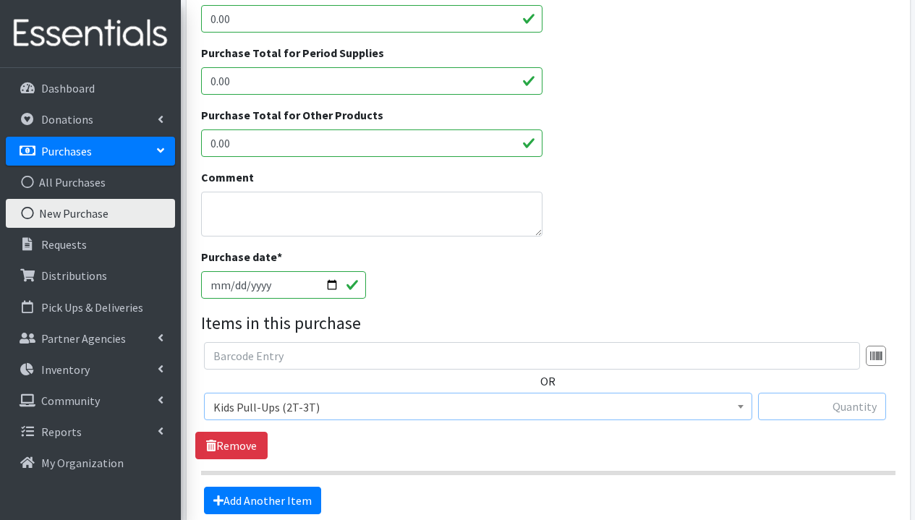
click at [801, 414] on input "text" at bounding box center [822, 406] width 128 height 27
type input "1040"
click at [290, 510] on link "Add Another Item" at bounding box center [262, 500] width 117 height 27
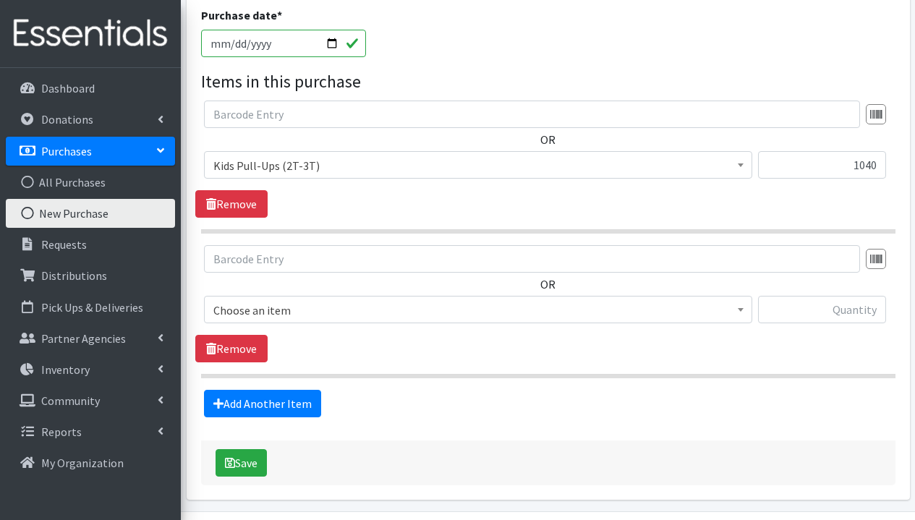
scroll to position [686, 0]
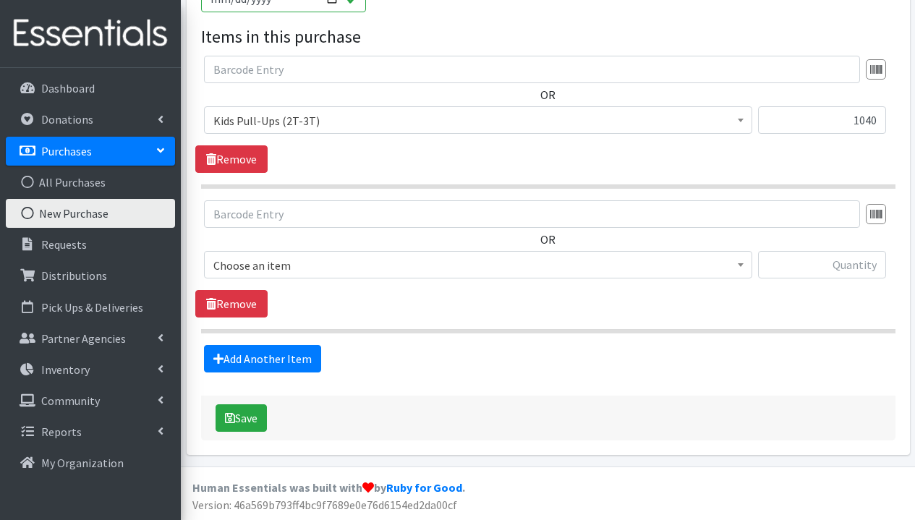
click at [329, 262] on span "Choose an item" at bounding box center [477, 265] width 529 height 20
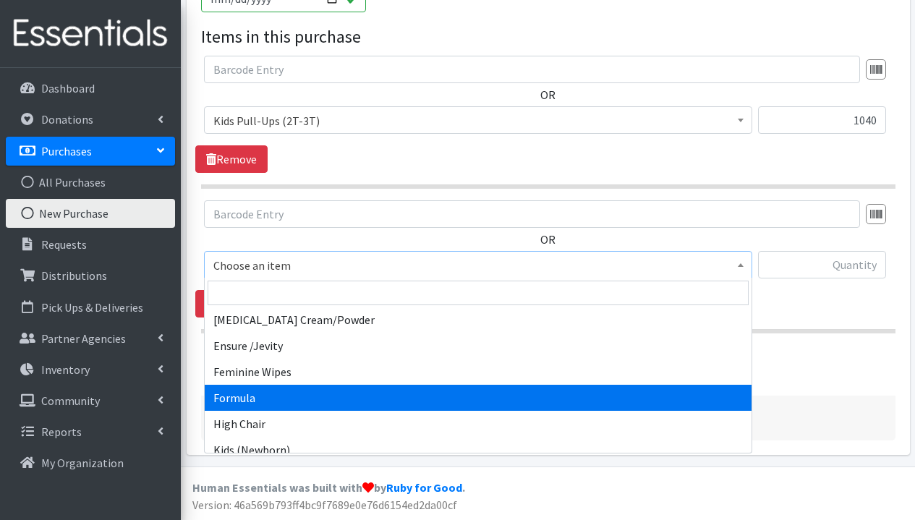
scroll to position [354, 0]
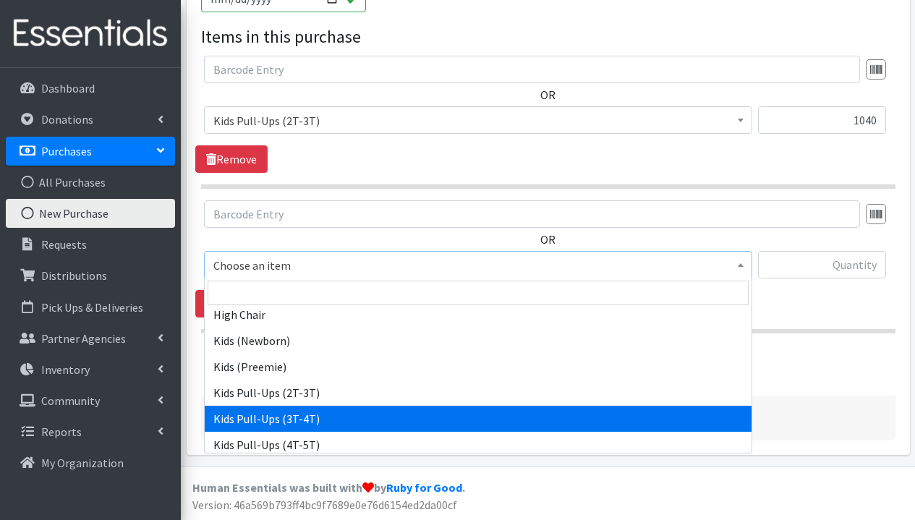
drag, startPoint x: 326, startPoint y: 414, endPoint x: 368, endPoint y: 405, distance: 43.0
select select "1273"
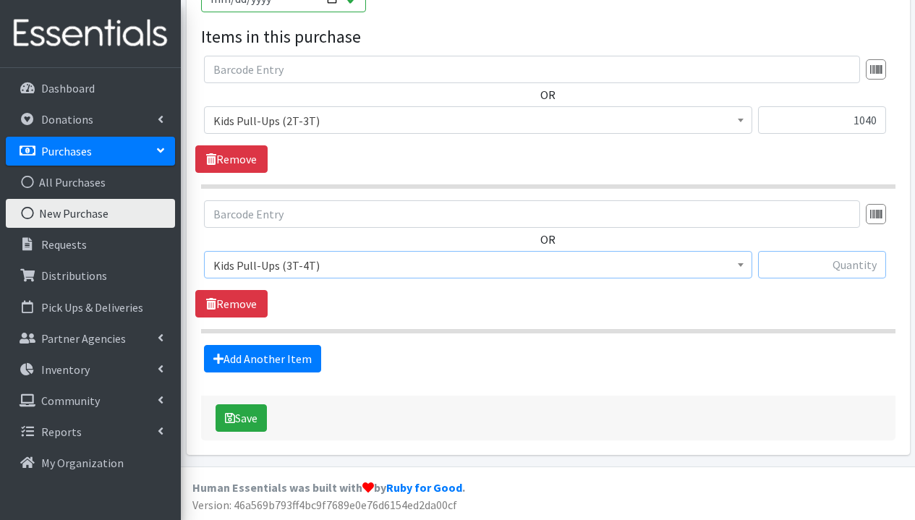
click at [848, 268] on input "text" at bounding box center [822, 264] width 128 height 27
type input "460"
click at [291, 358] on link "Add Another Item" at bounding box center [262, 358] width 117 height 27
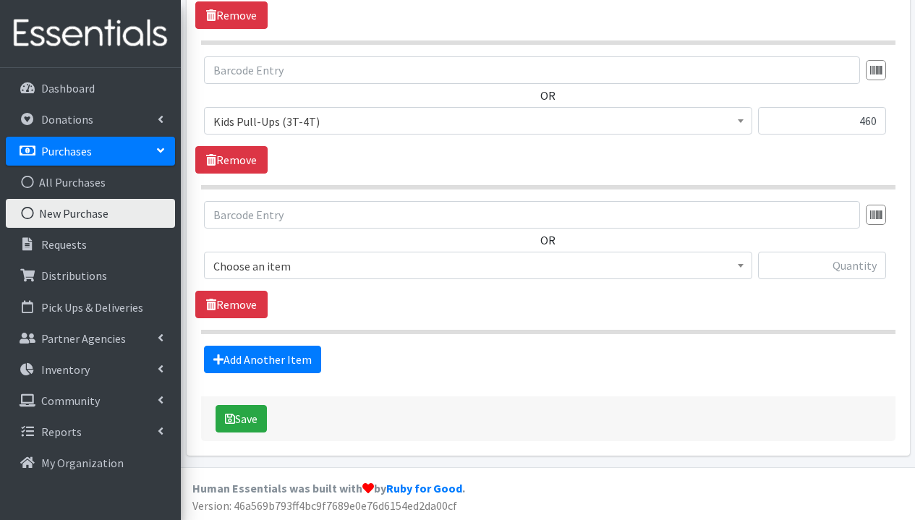
scroll to position [831, 0]
click at [339, 266] on span "Choose an item" at bounding box center [477, 265] width 529 height 20
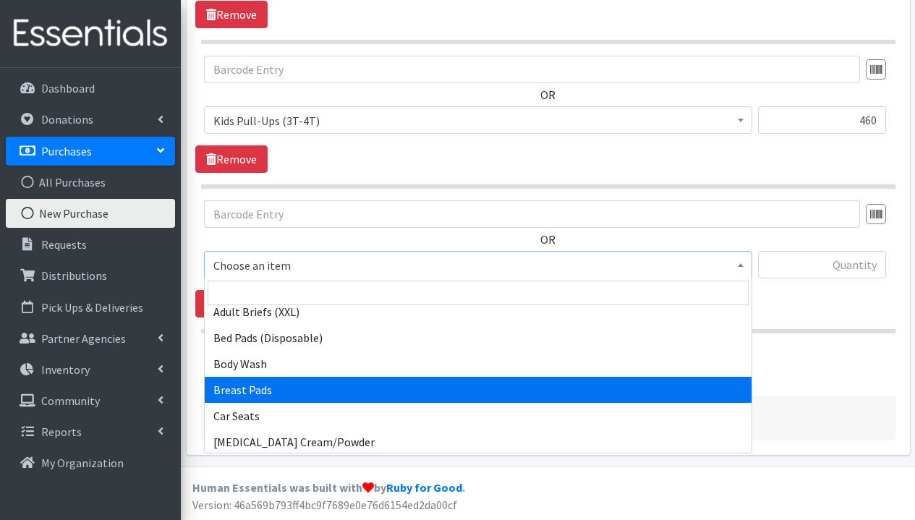
scroll to position [377, 0]
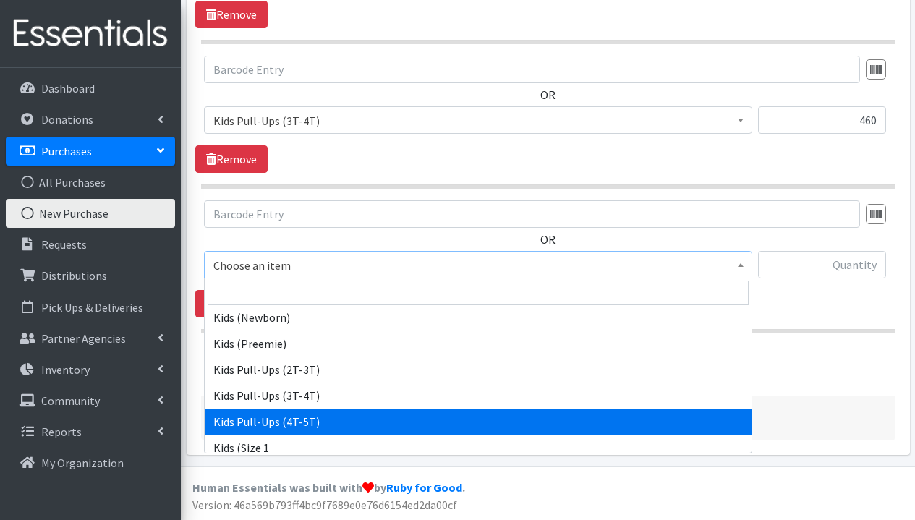
select select "1280"
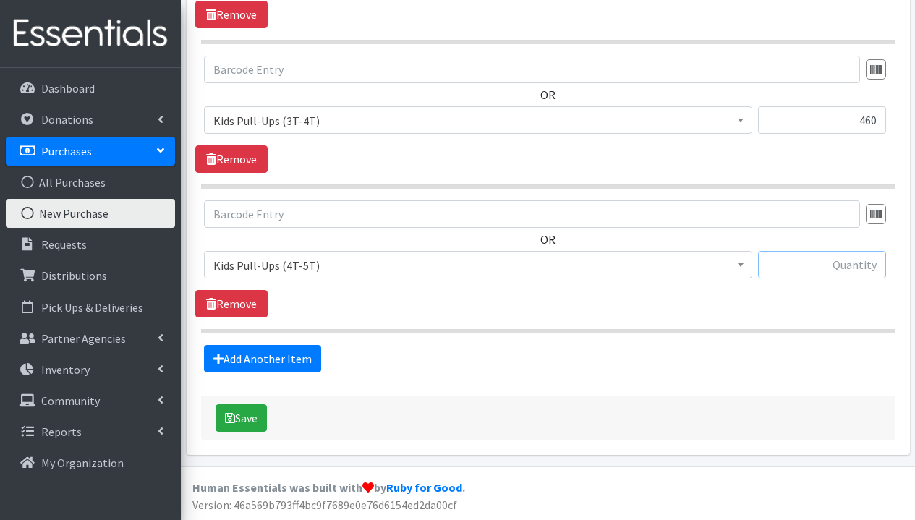
click at [814, 272] on input "text" at bounding box center [822, 264] width 128 height 27
type input "380"
click at [293, 354] on link "Add Another Item" at bounding box center [262, 358] width 117 height 27
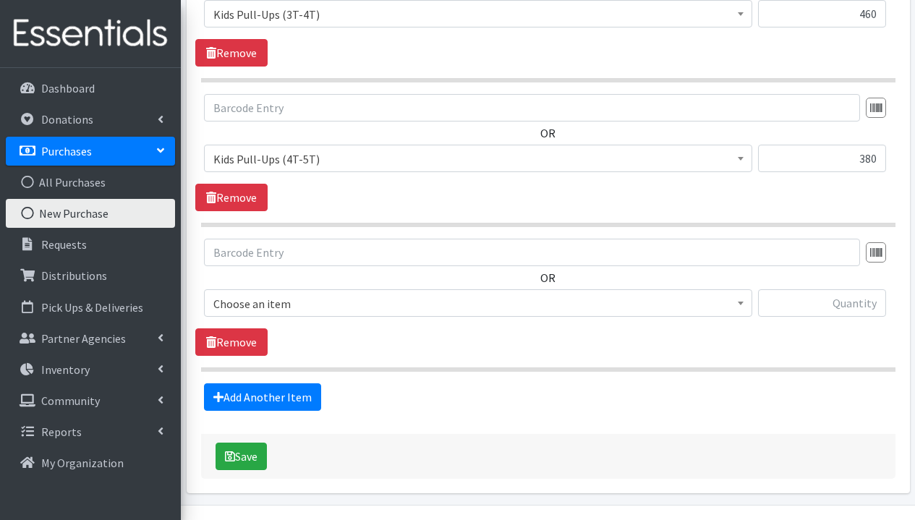
scroll to position [976, 0]
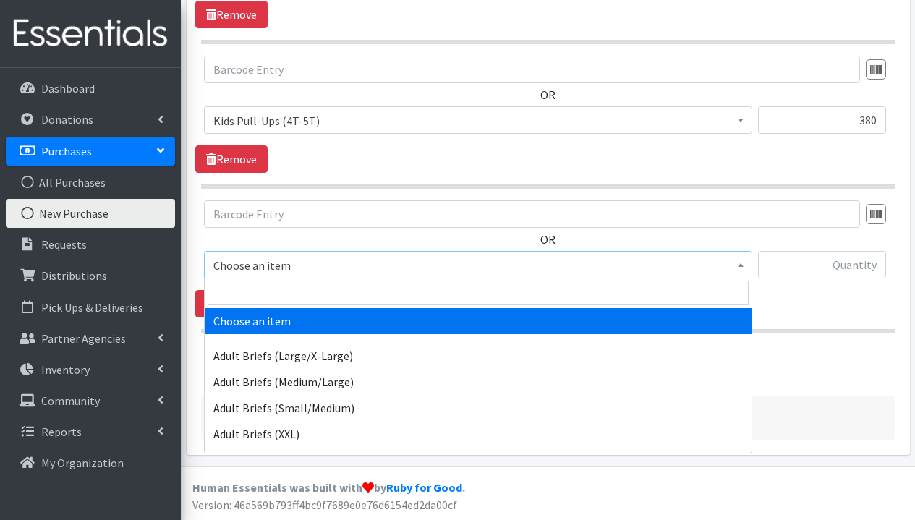
click at [354, 266] on span "Choose an item" at bounding box center [477, 265] width 529 height 20
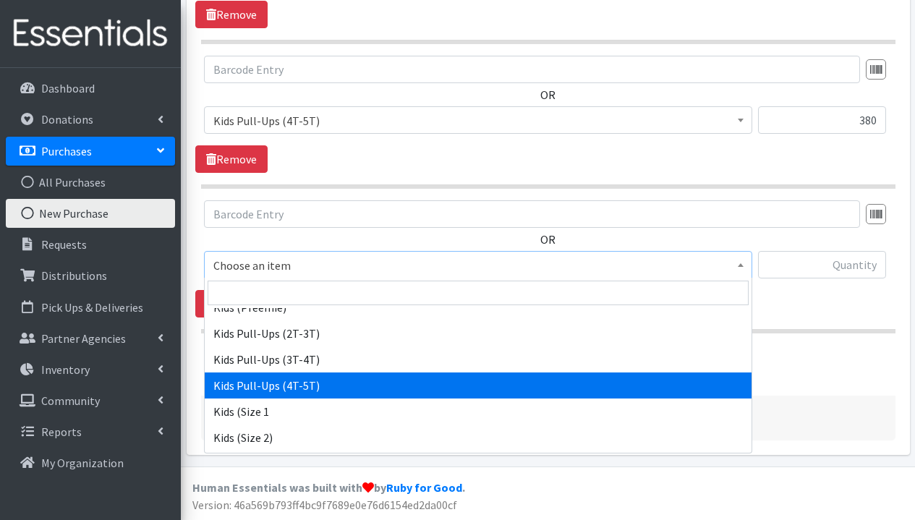
scroll to position [537, 0]
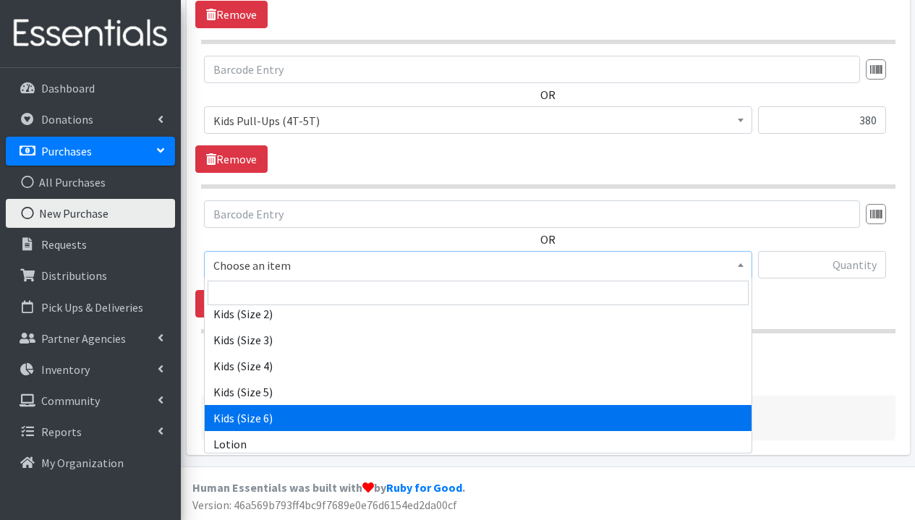
select select "1286"
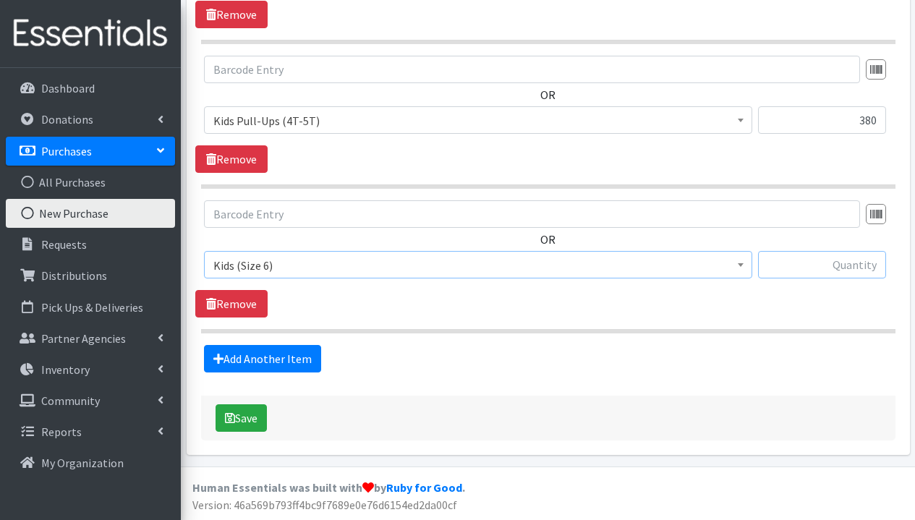
click at [822, 256] on input "text" at bounding box center [822, 264] width 128 height 27
type input "460"
click at [252, 425] on button "Save" at bounding box center [241, 417] width 51 height 27
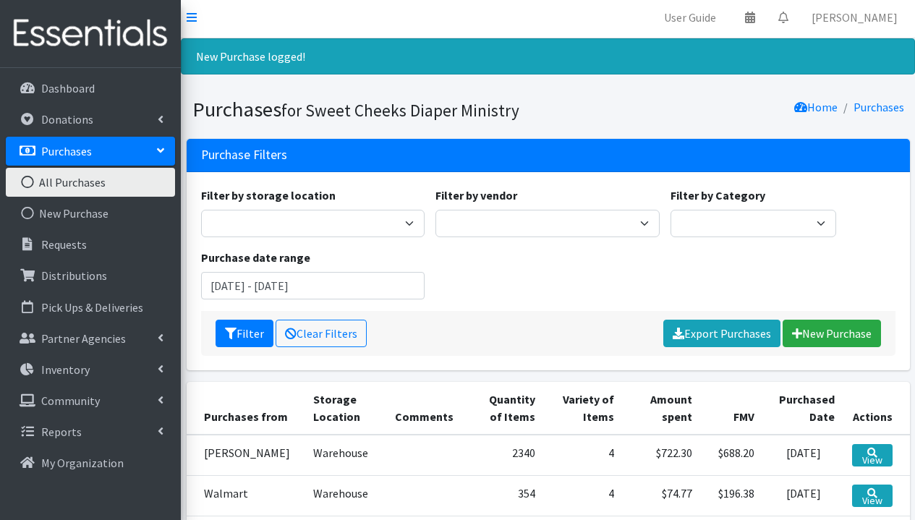
scroll to position [115, 0]
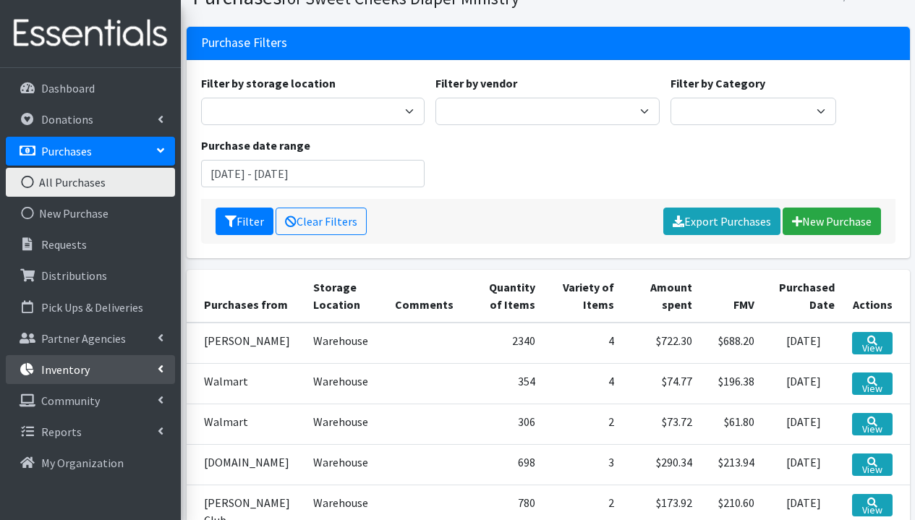
click at [69, 375] on p "Inventory" at bounding box center [65, 369] width 48 height 14
click at [72, 405] on link "Items & Inventory" at bounding box center [90, 400] width 169 height 29
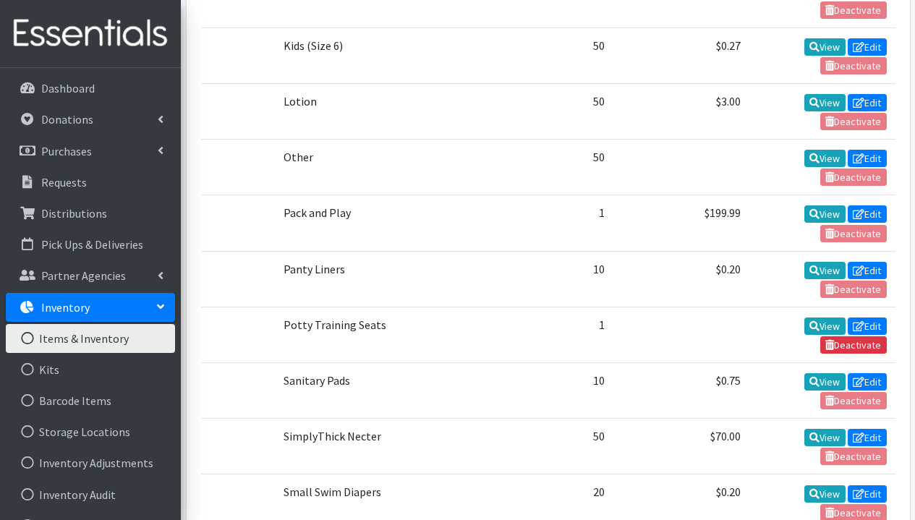
scroll to position [1906, 0]
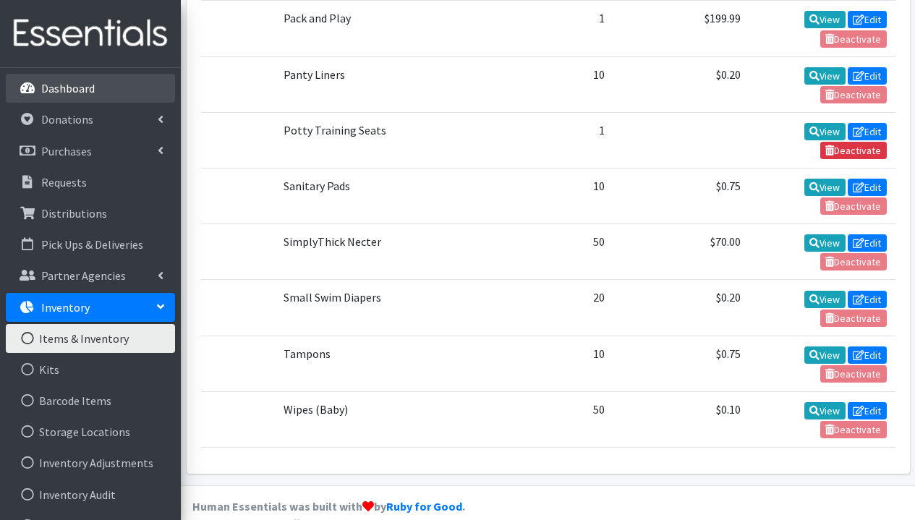
click at [61, 93] on p "Dashboard" at bounding box center [68, 88] width 54 height 14
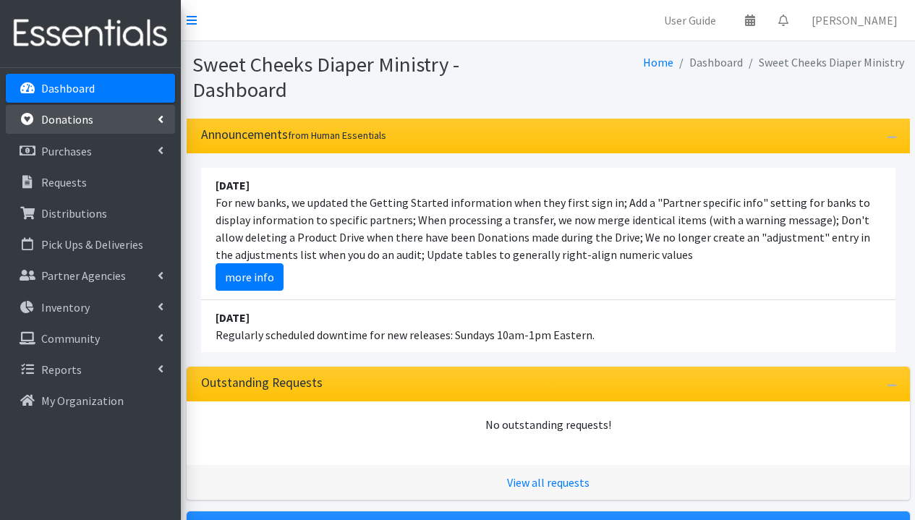
click at [78, 127] on link "Donations" at bounding box center [90, 119] width 169 height 29
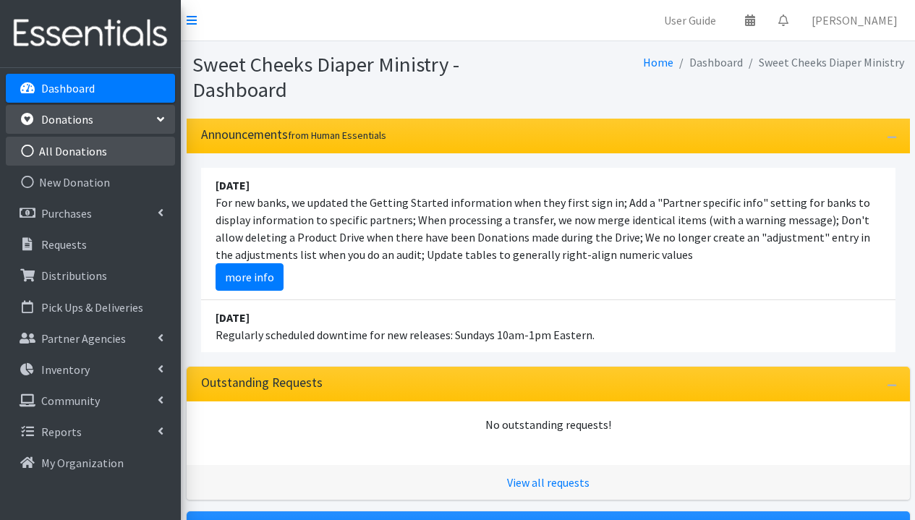
click at [88, 158] on link "All Donations" at bounding box center [90, 151] width 169 height 29
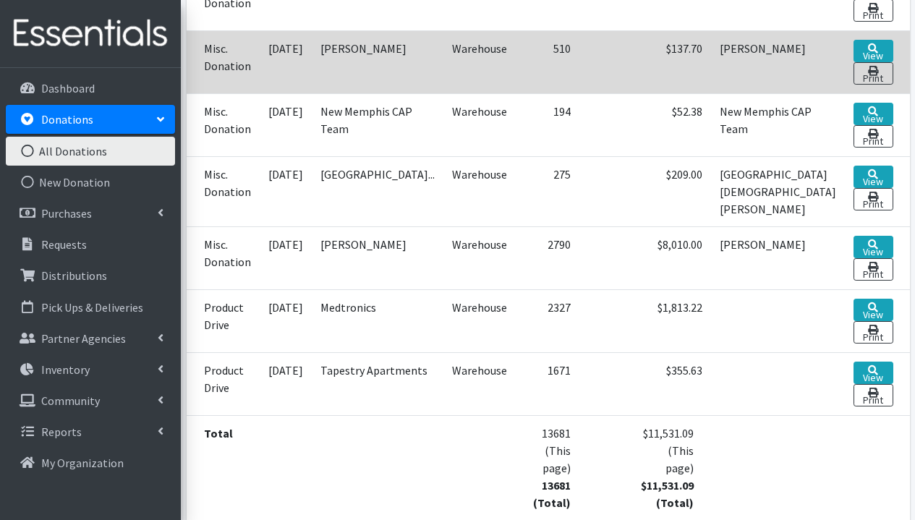
scroll to position [505, 0]
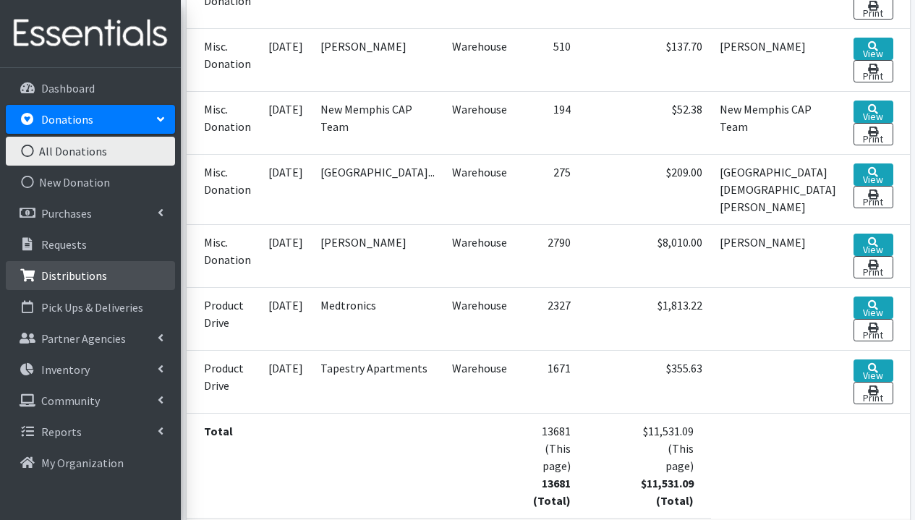
click at [90, 278] on p "Distributions" at bounding box center [74, 275] width 66 height 14
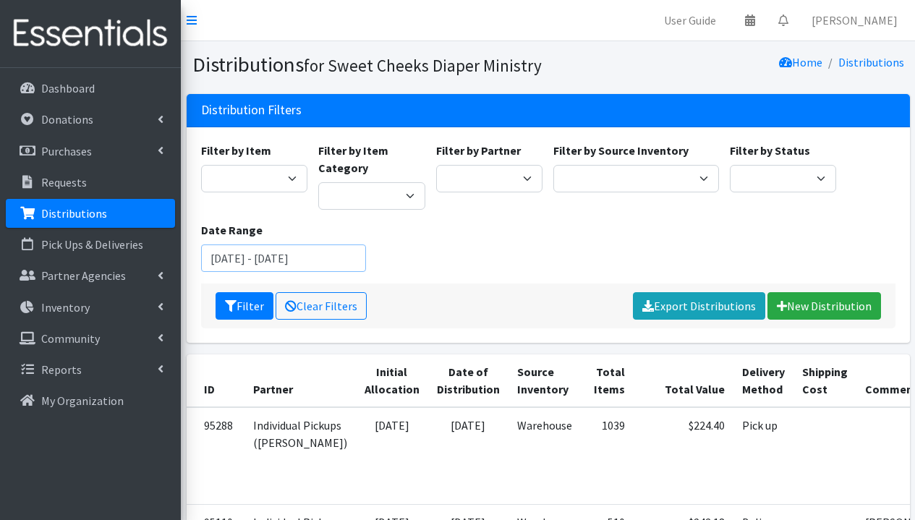
click at [288, 260] on input "[DATE] - [DATE]" at bounding box center [284, 257] width 166 height 27
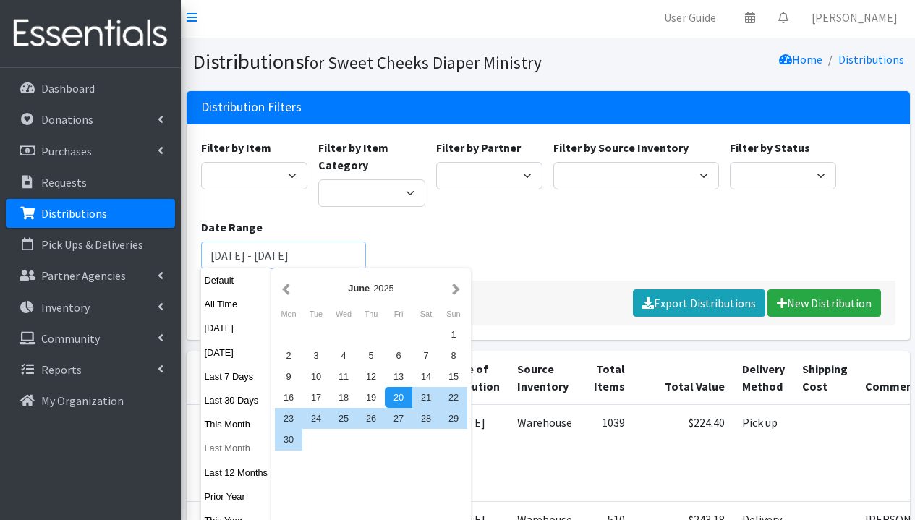
scroll to position [114, 0]
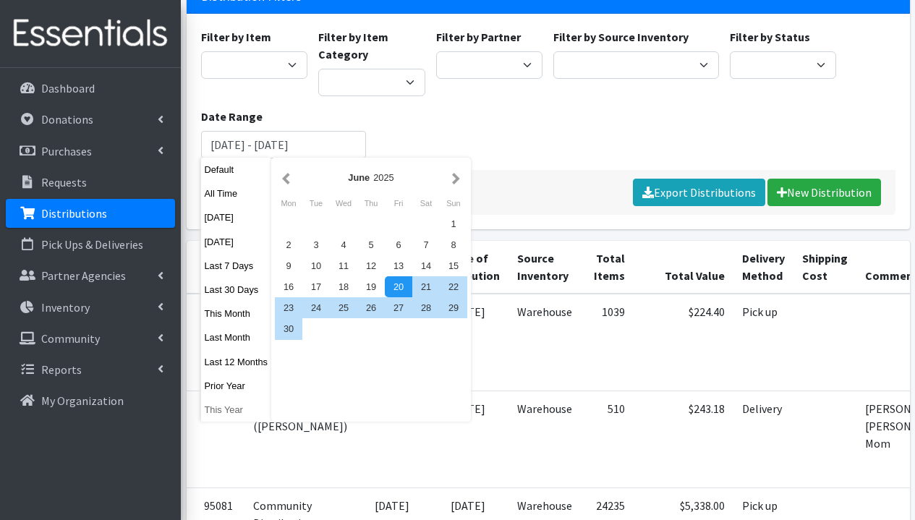
click at [226, 406] on button "This Year" at bounding box center [236, 409] width 71 height 21
type input "[DATE] - [DATE]"
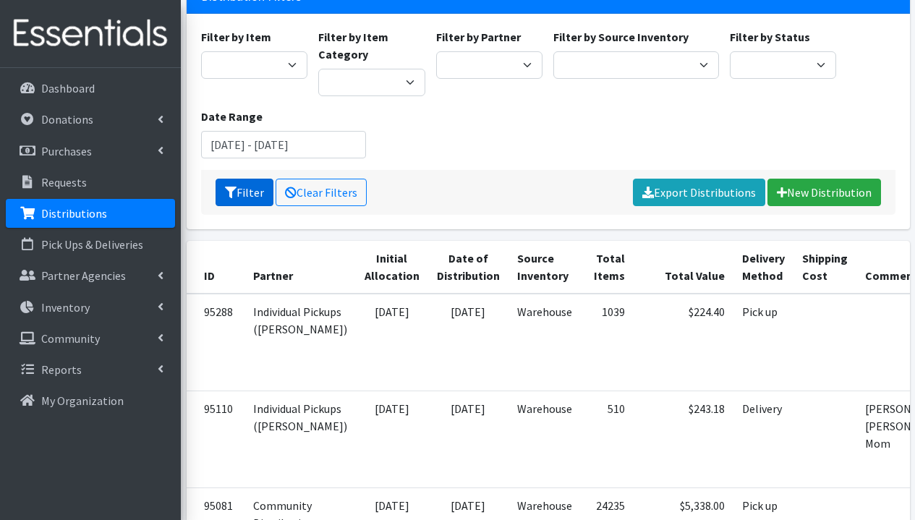
click at [251, 199] on button "Filter" at bounding box center [245, 192] width 58 height 27
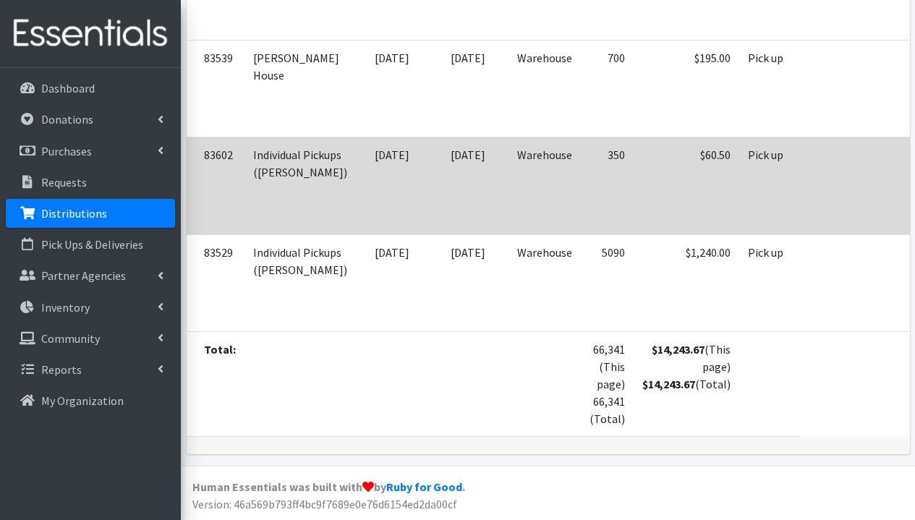
scroll to position [1382, 0]
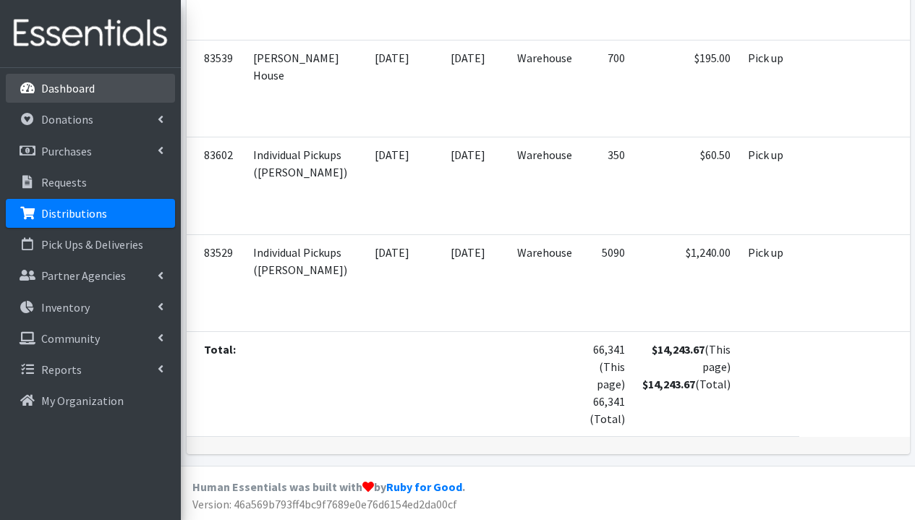
click at [101, 93] on link "Dashboard" at bounding box center [90, 88] width 169 height 29
